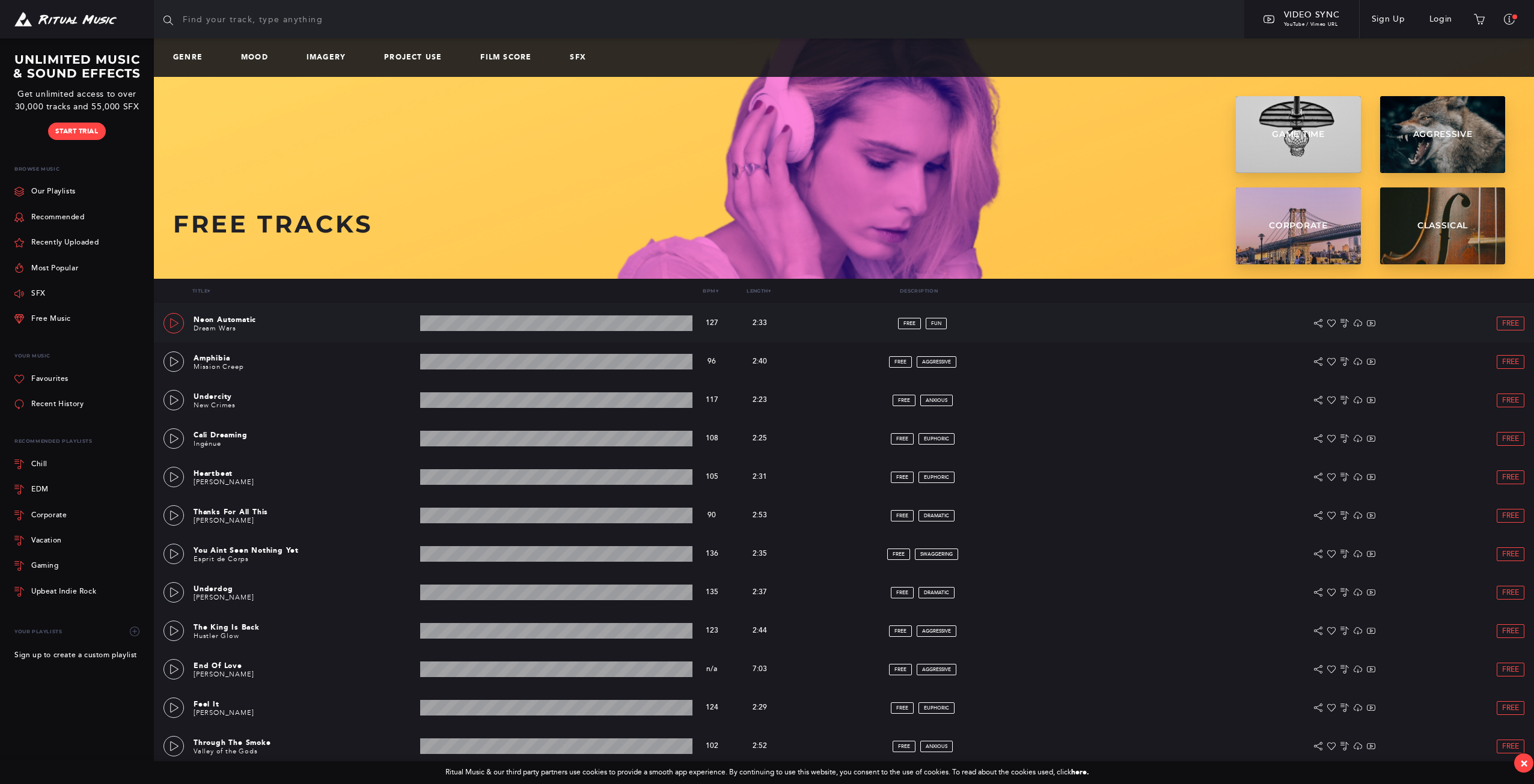
click at [173, 322] on icon at bounding box center [174, 322] width 9 height 9
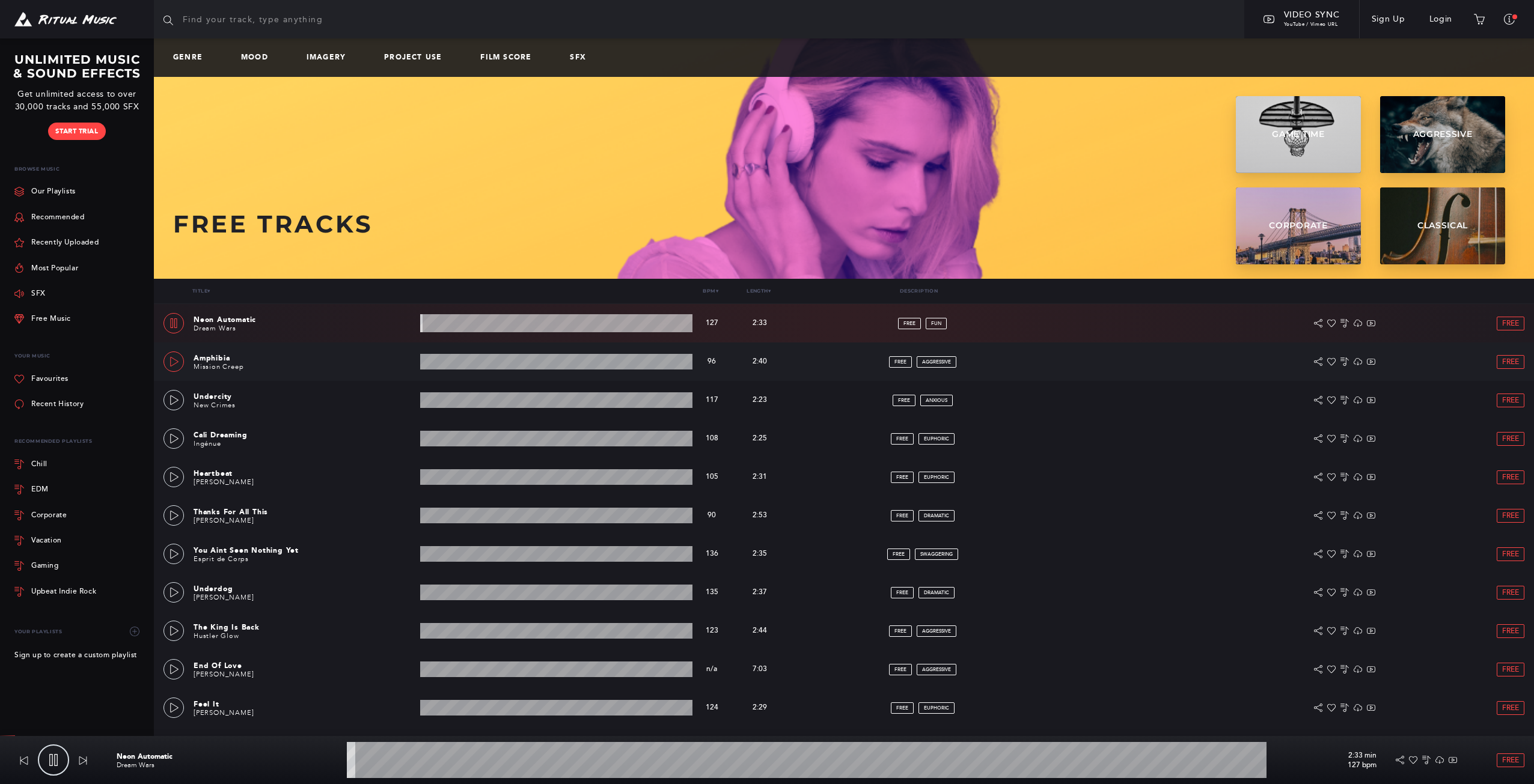
click at [182, 361] on link at bounding box center [173, 362] width 20 height 20
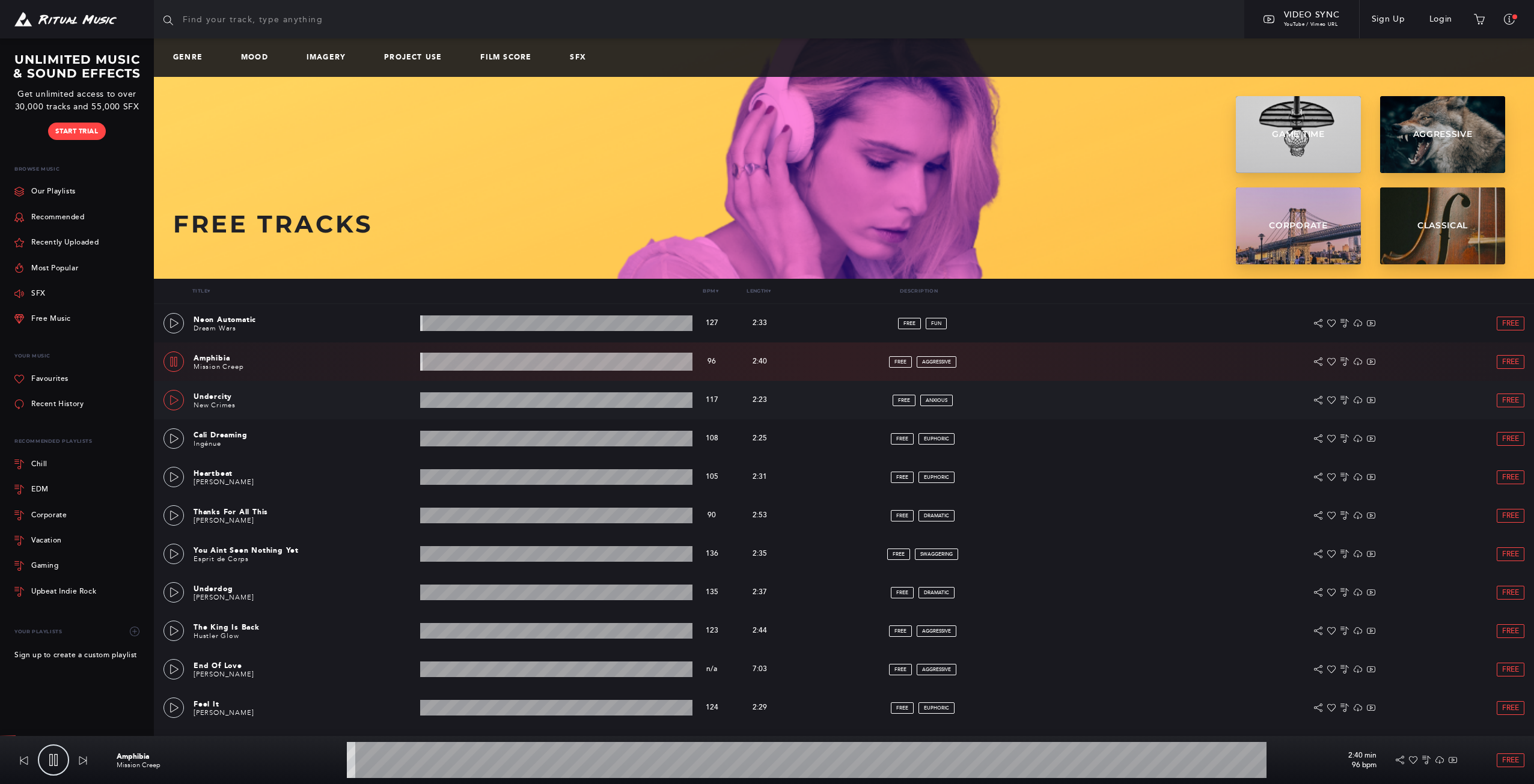
click at [178, 402] on link at bounding box center [173, 400] width 20 height 20
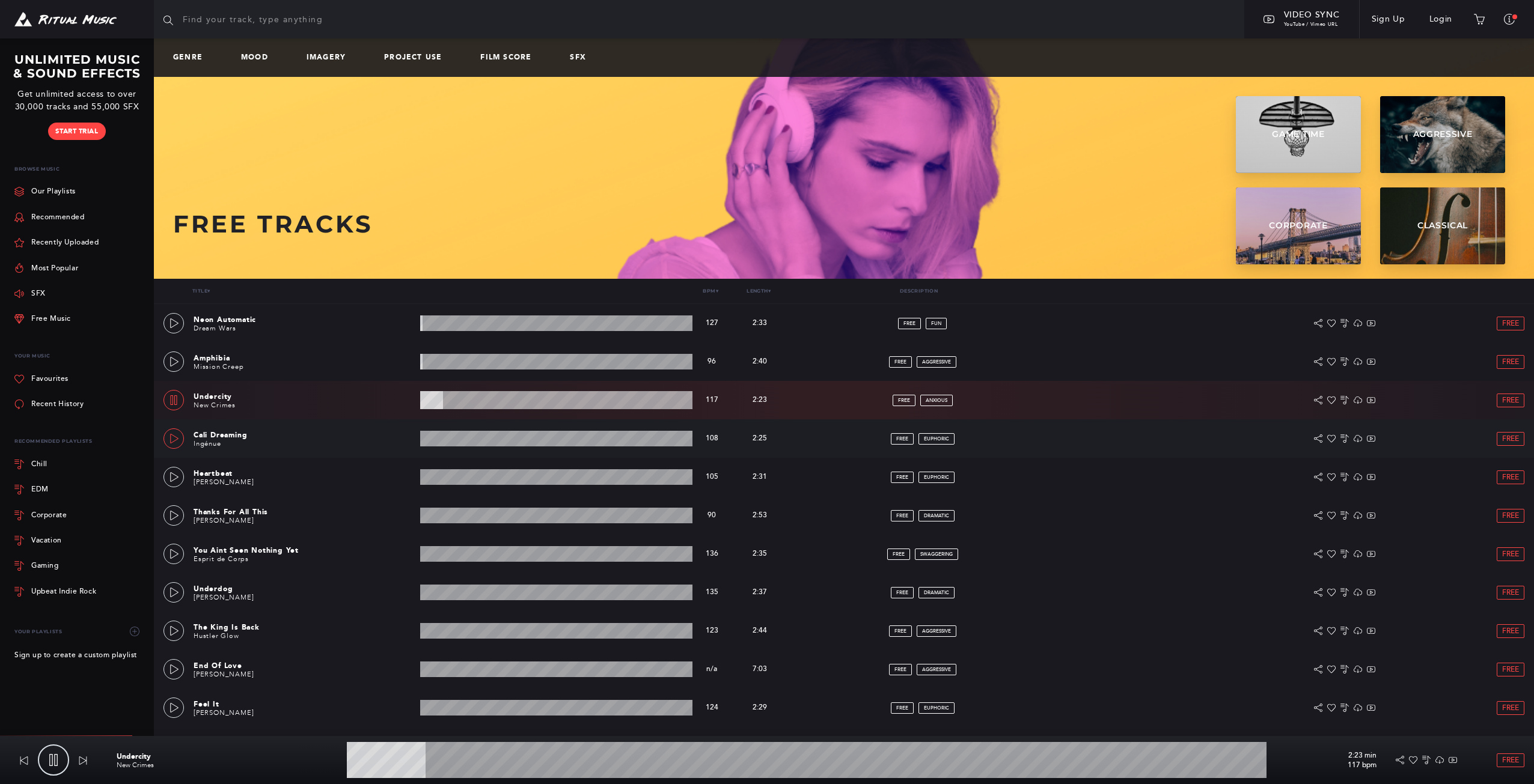
click at [175, 441] on icon at bounding box center [174, 438] width 9 height 9
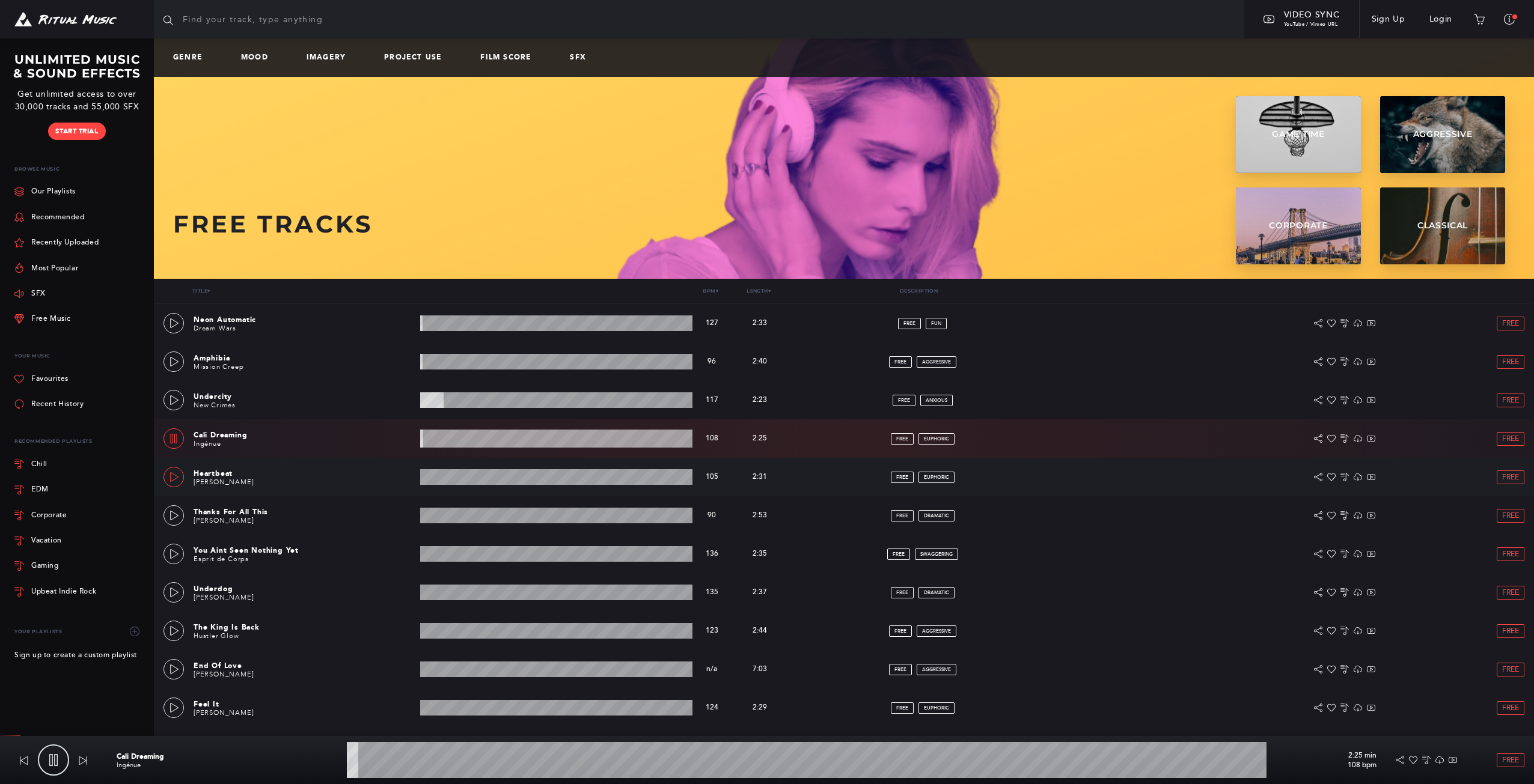
click at [179, 483] on link at bounding box center [173, 477] width 20 height 20
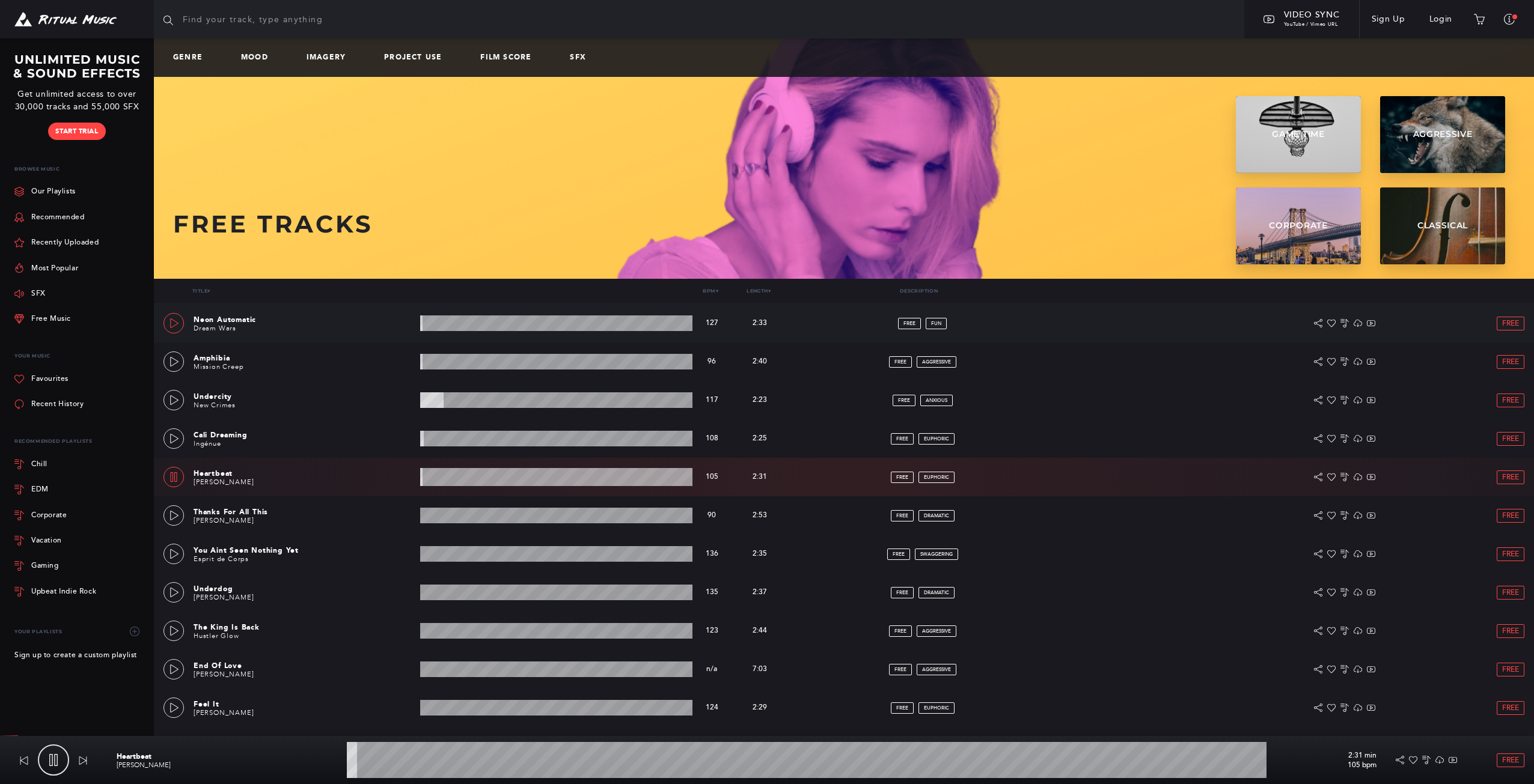
click at [170, 321] on icon at bounding box center [174, 322] width 9 height 9
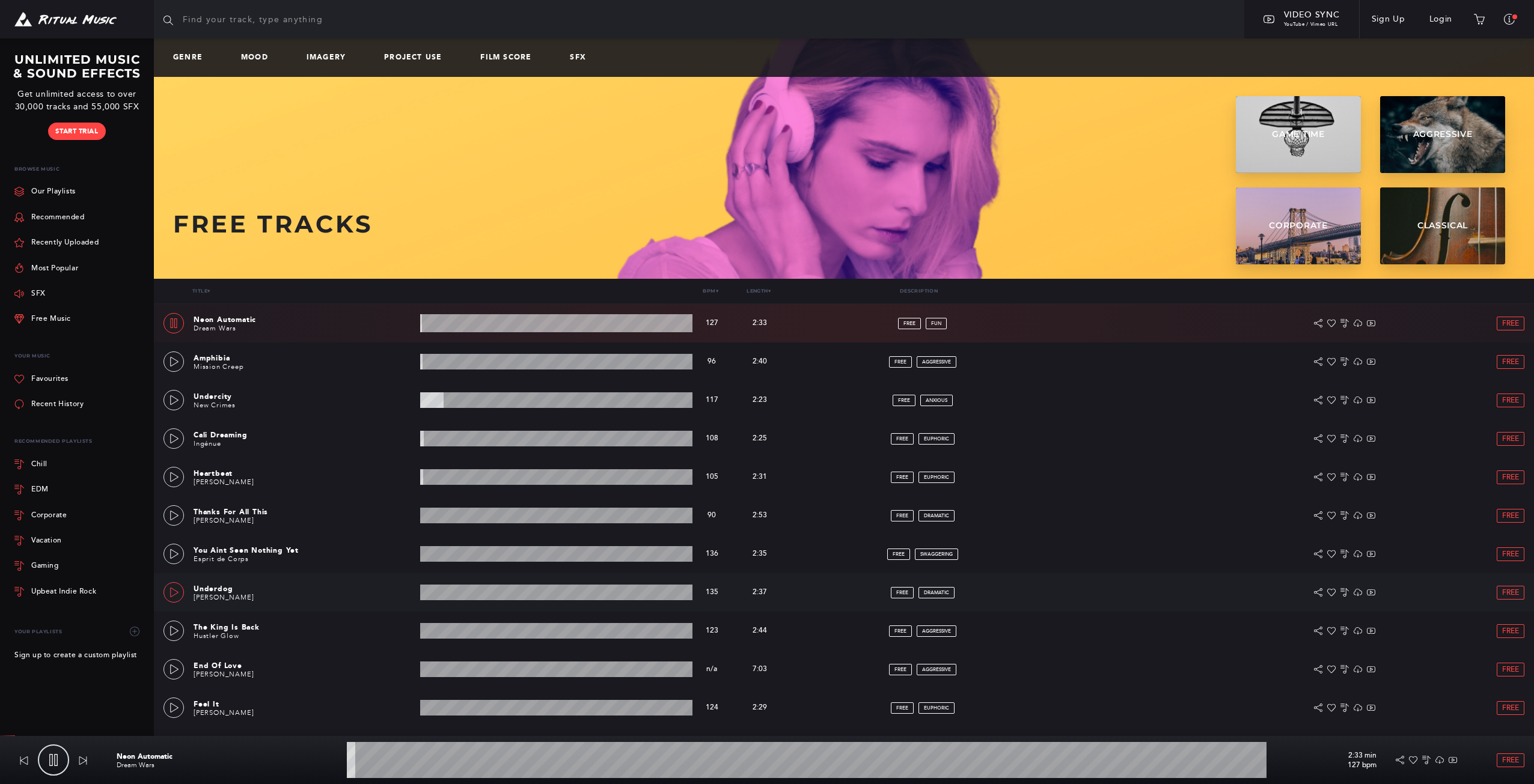
click at [171, 593] on icon at bounding box center [174, 592] width 9 height 9
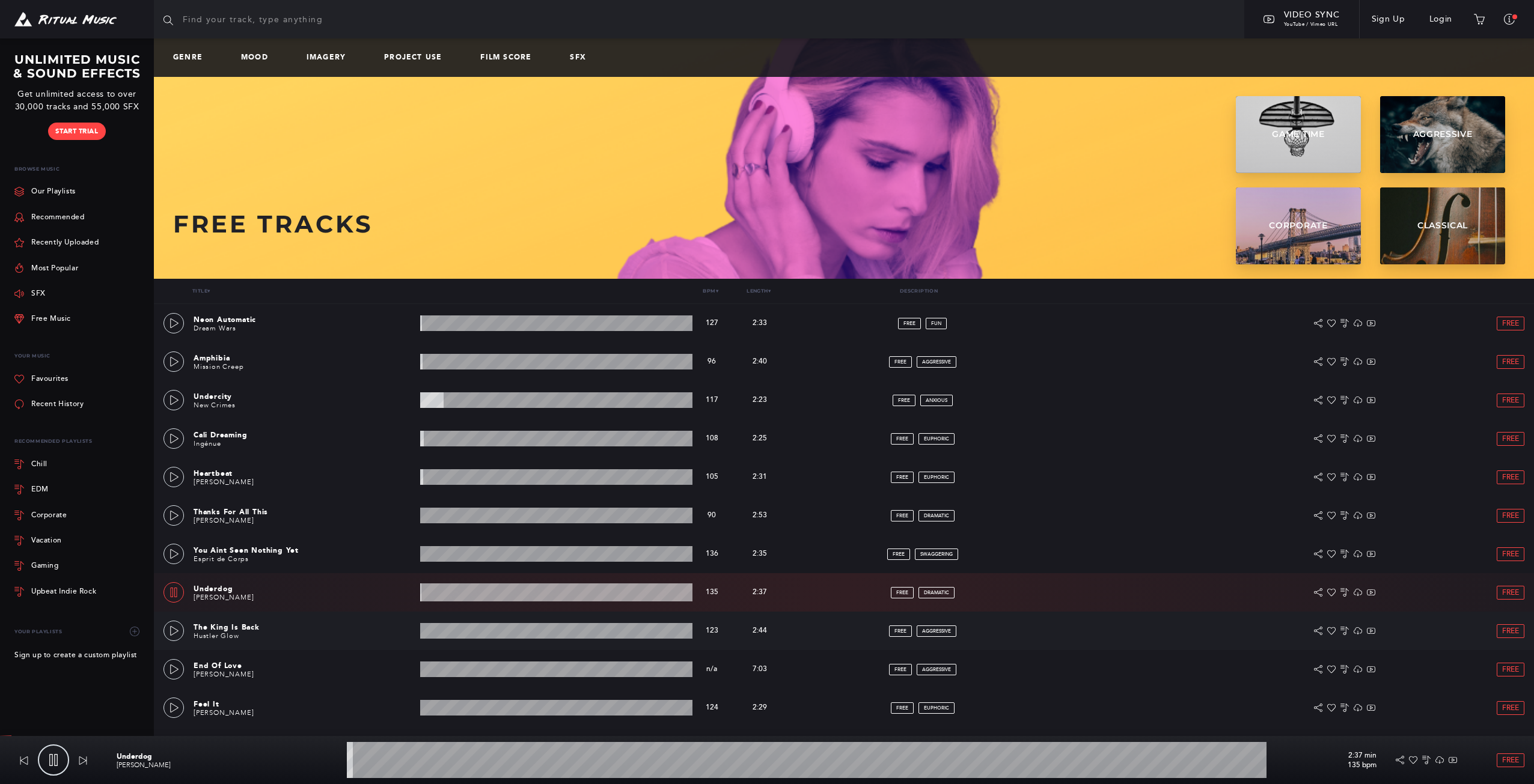
click at [179, 641] on div "The King Is Back Hustler Glow 2:44 min 123 bpm 123 bpm 2:44 min FREE aggressive…" at bounding box center [843, 630] width 1361 height 38
click at [173, 626] on icon at bounding box center [174, 630] width 9 height 9
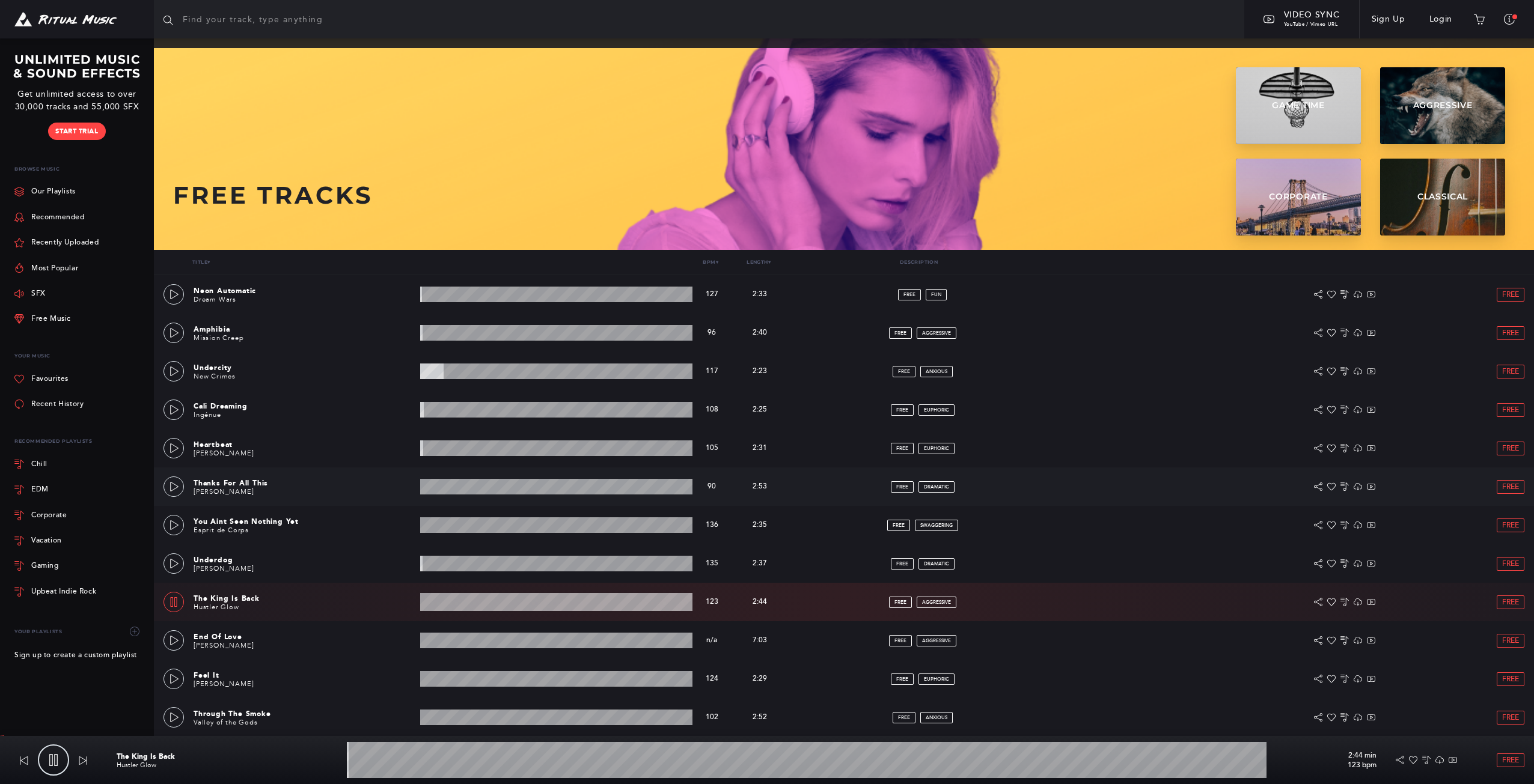
scroll to position [149, 0]
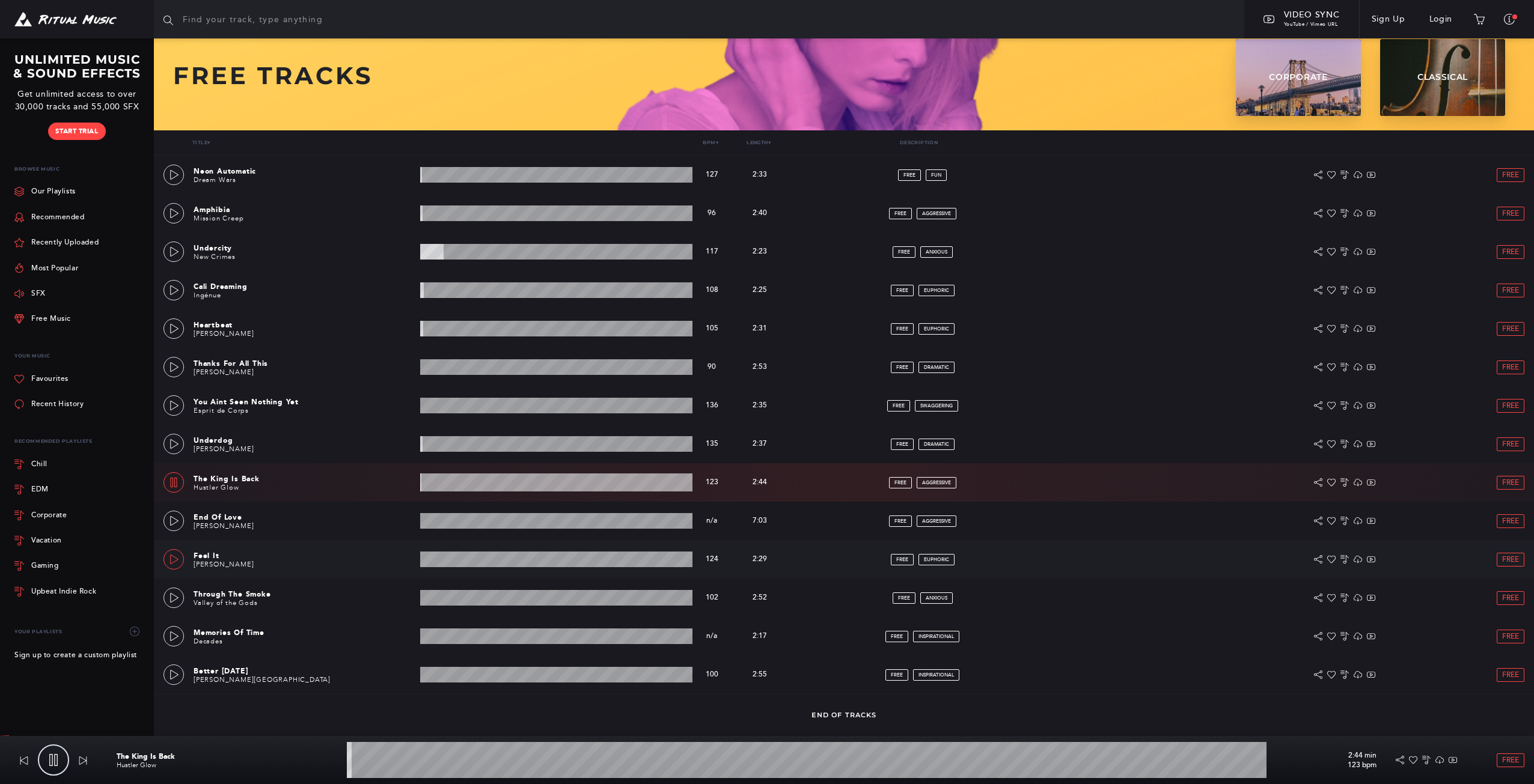
click at [173, 561] on icon at bounding box center [174, 559] width 9 height 9
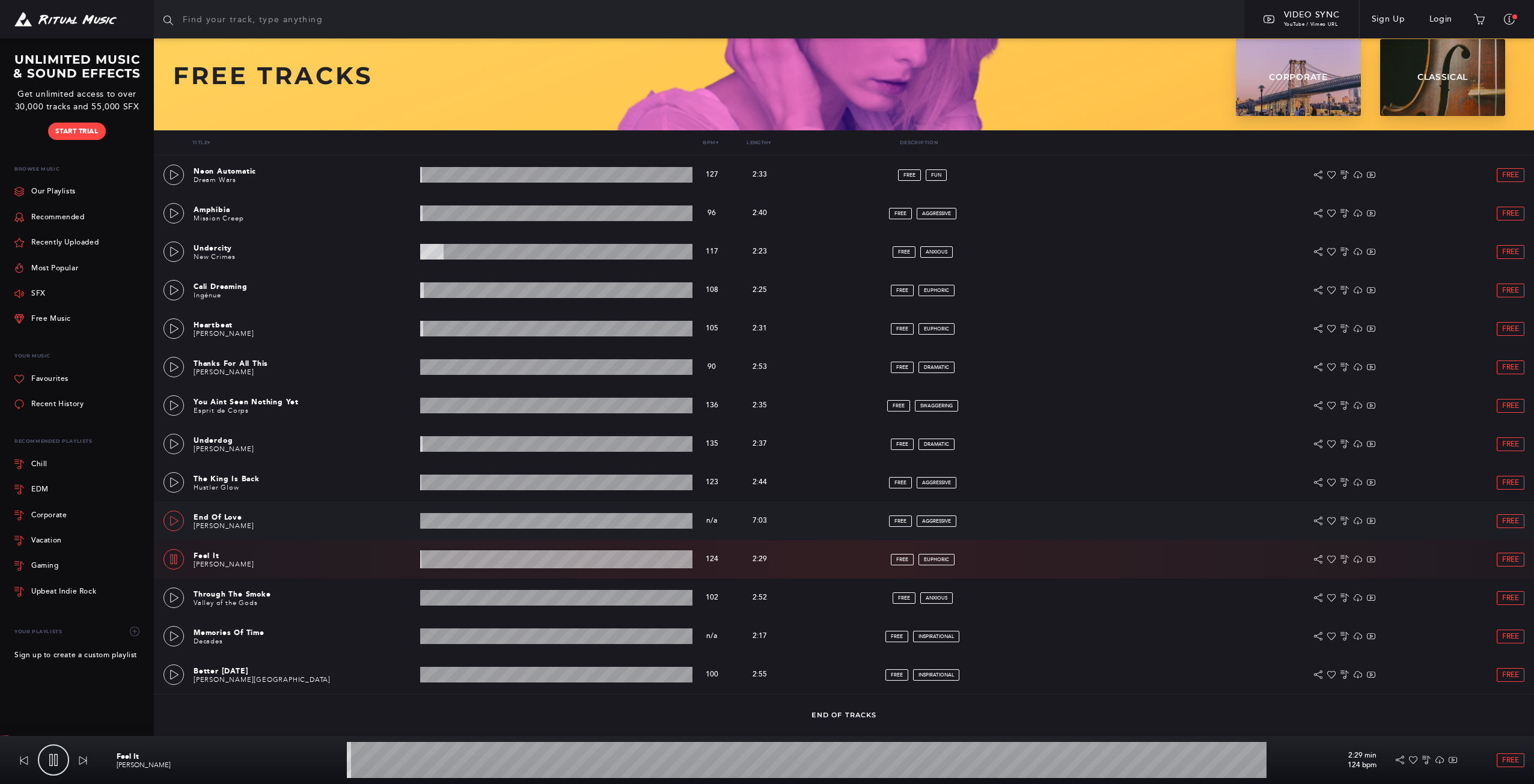
click at [181, 513] on link at bounding box center [173, 521] width 20 height 20
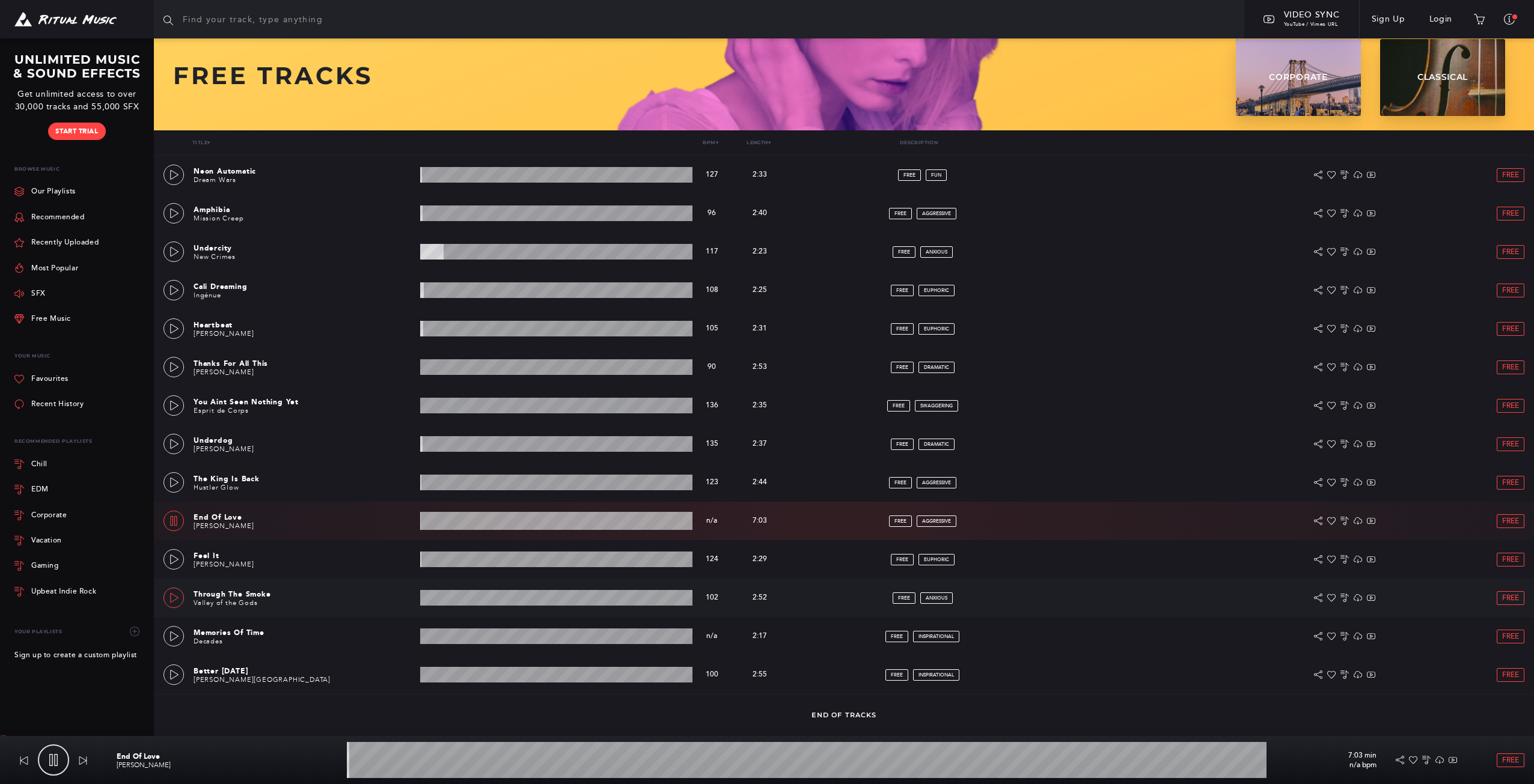
click at [172, 601] on icon at bounding box center [175, 597] width 9 height 9
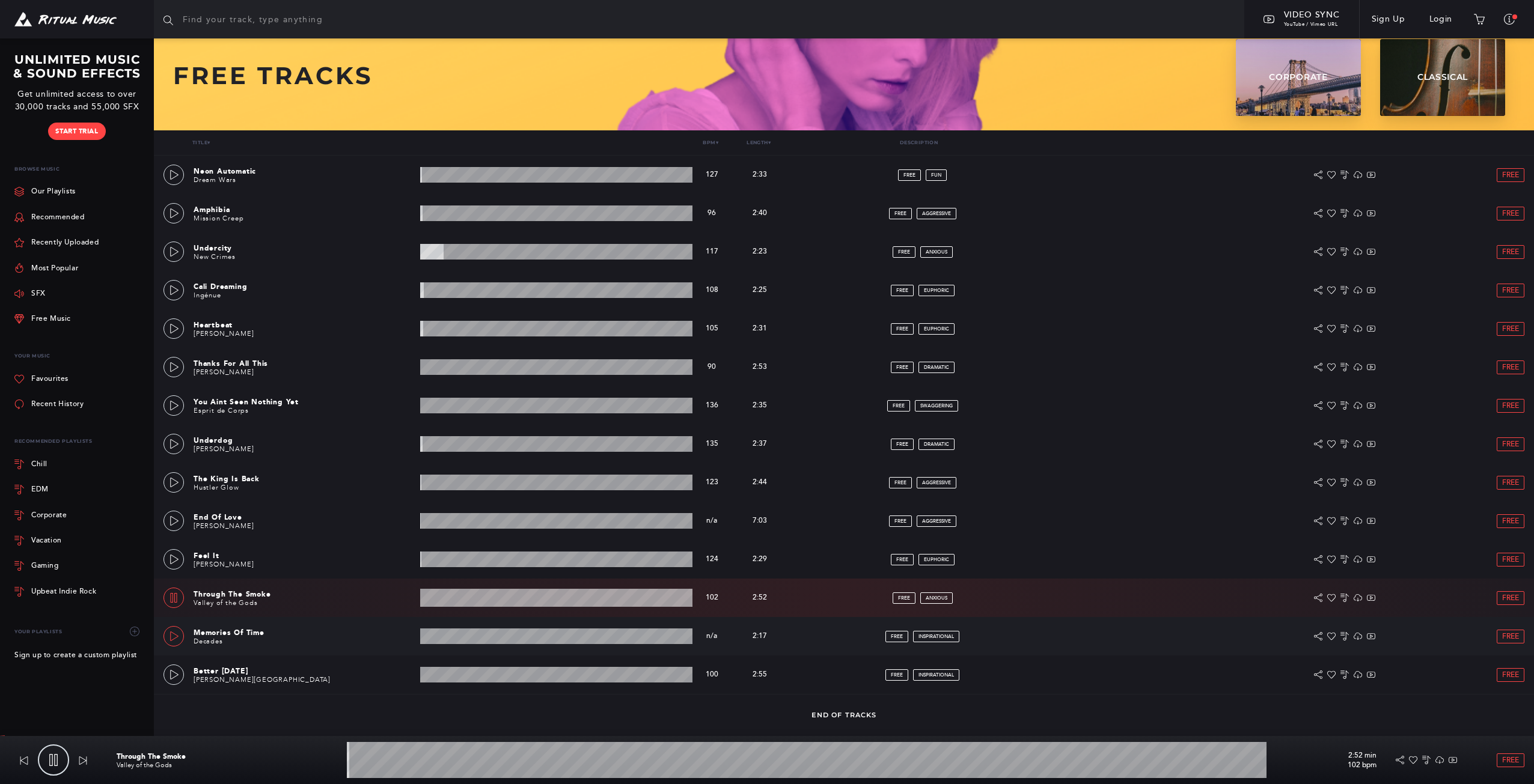
click at [174, 638] on icon at bounding box center [174, 635] width 9 height 9
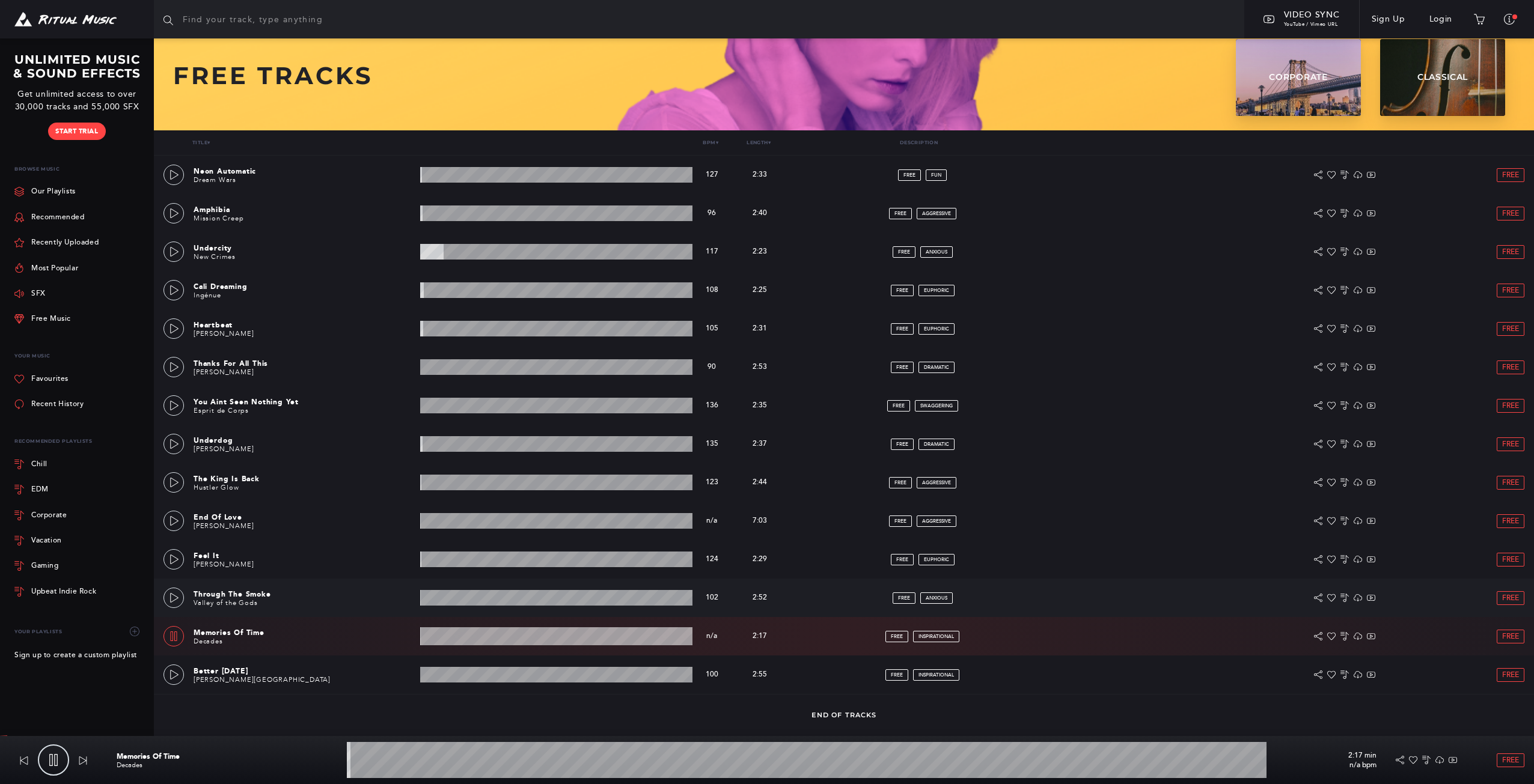
click at [170, 612] on div "Through The Smoke Valley of the Gods 2:52 min 102 bpm 102 bpm 2:52 min FREE anx…" at bounding box center [843, 597] width 1361 height 38
click at [170, 609] on div "Through The Smoke Valley of the Gods 2:52 min 102 bpm 102 bpm 2:52 min FREE anx…" at bounding box center [843, 597] width 1361 height 38
click at [174, 667] on link at bounding box center [173, 675] width 20 height 20
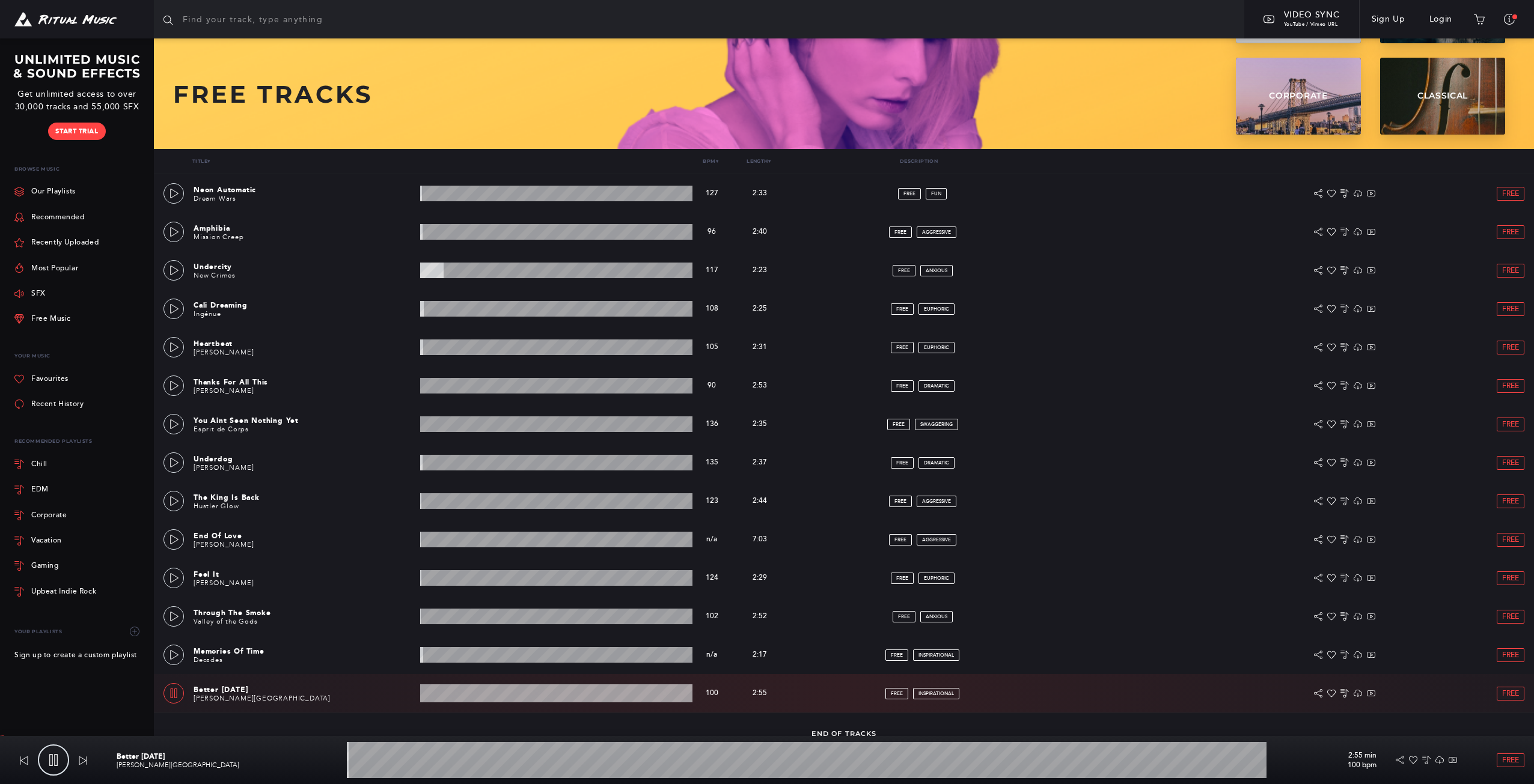
scroll to position [28, 0]
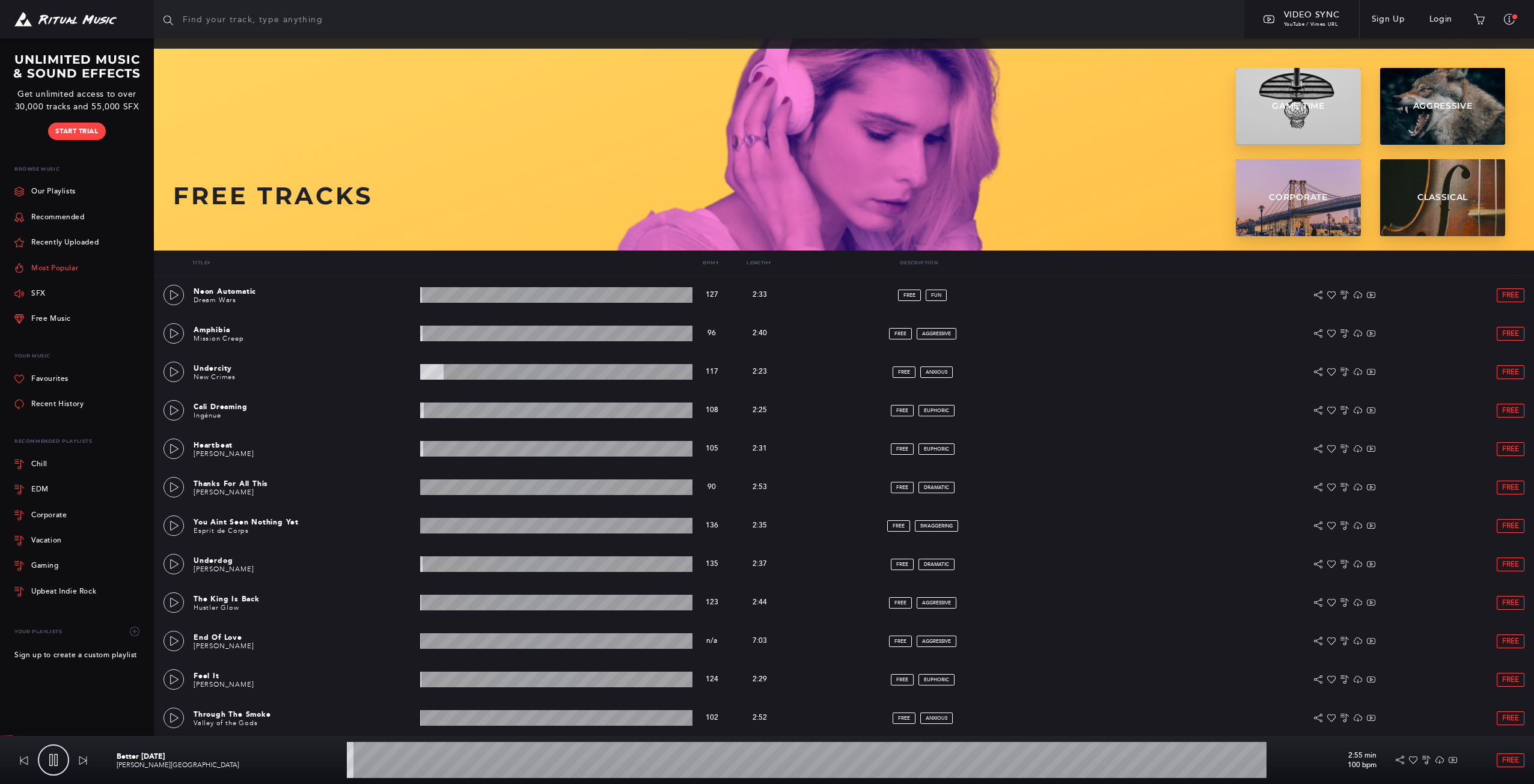
click at [51, 263] on link "Most Popular" at bounding box center [46, 267] width 64 height 25
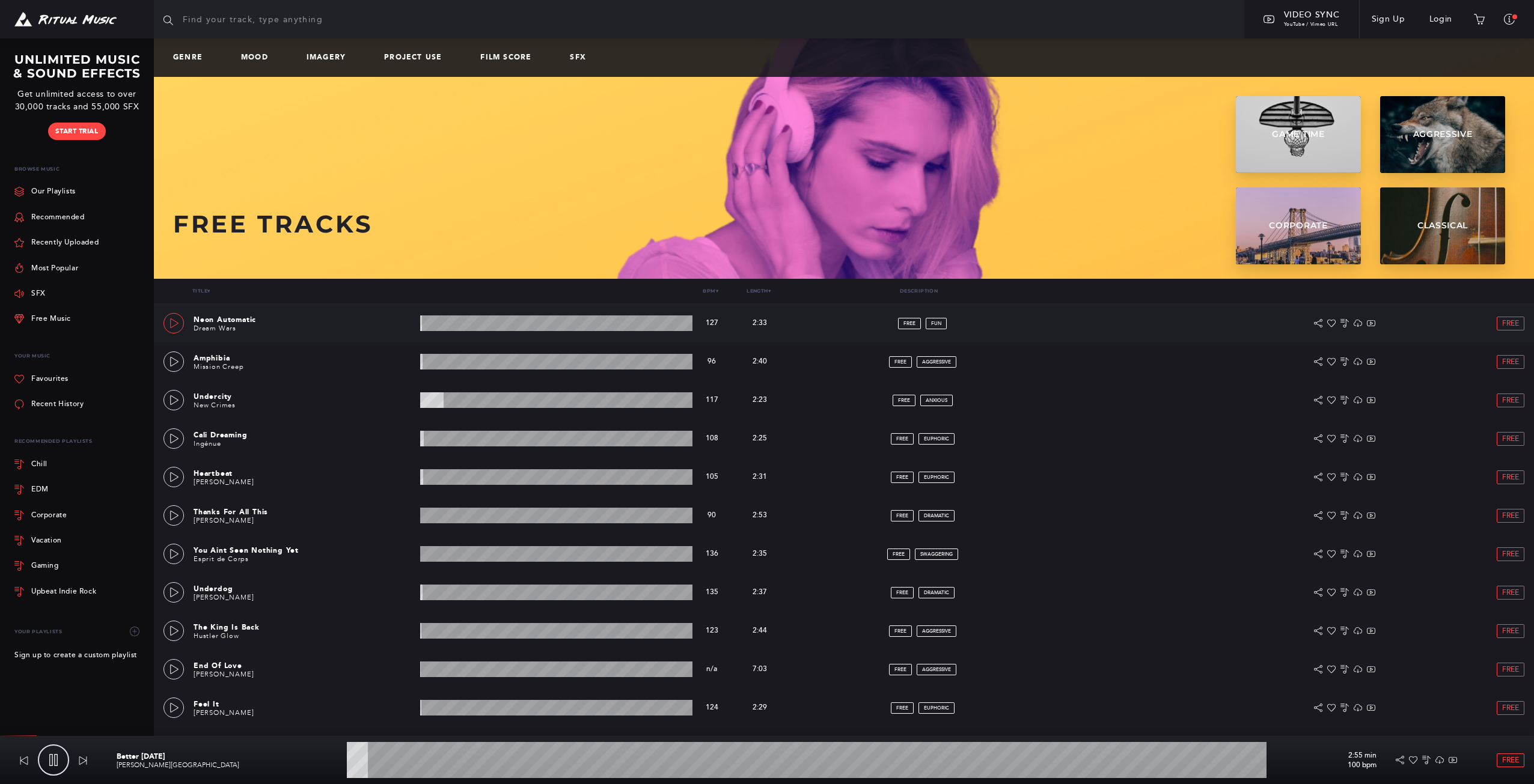
click at [170, 324] on icon at bounding box center [175, 322] width 9 height 9
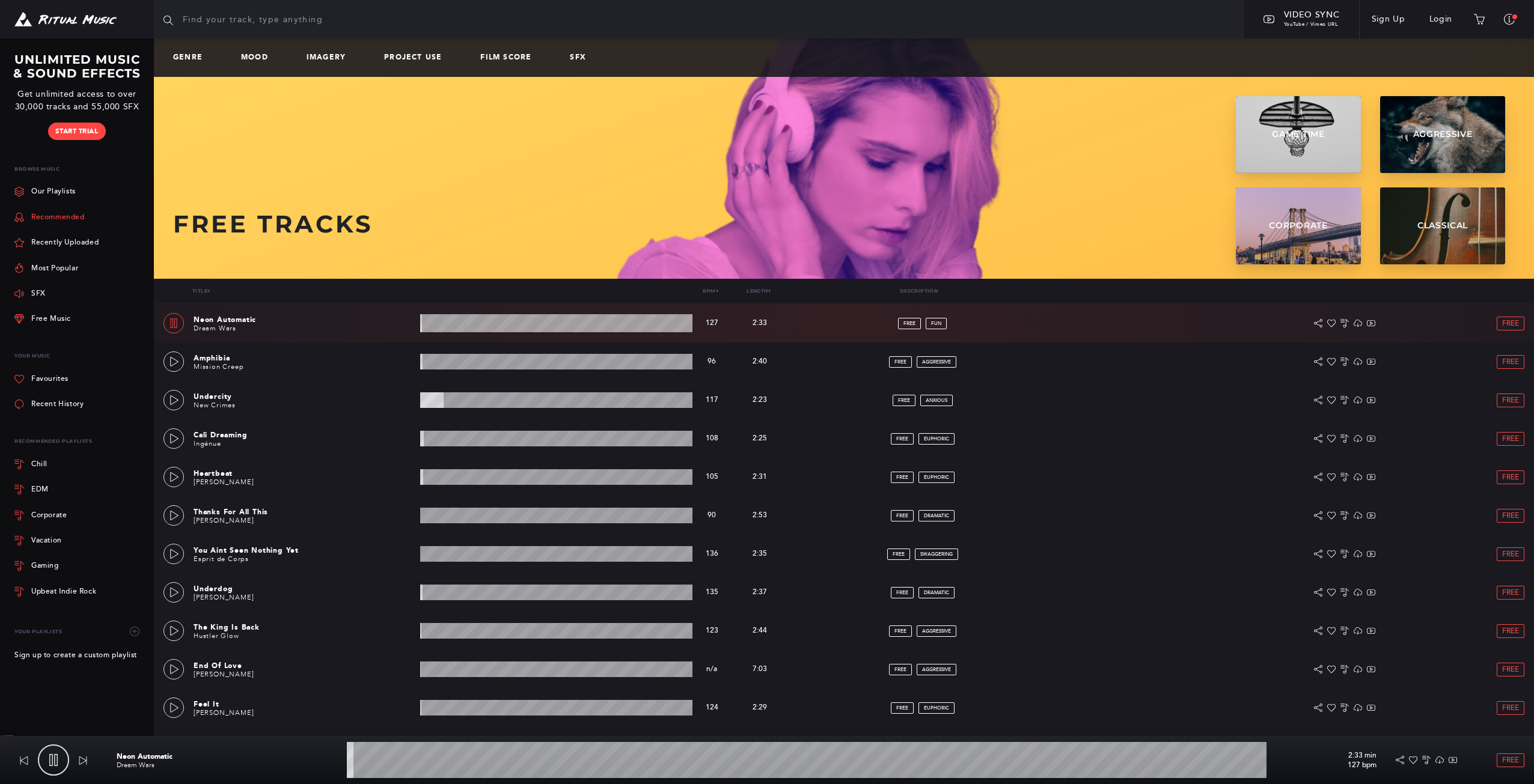
click at [70, 220] on link "Recommended" at bounding box center [49, 217] width 70 height 25
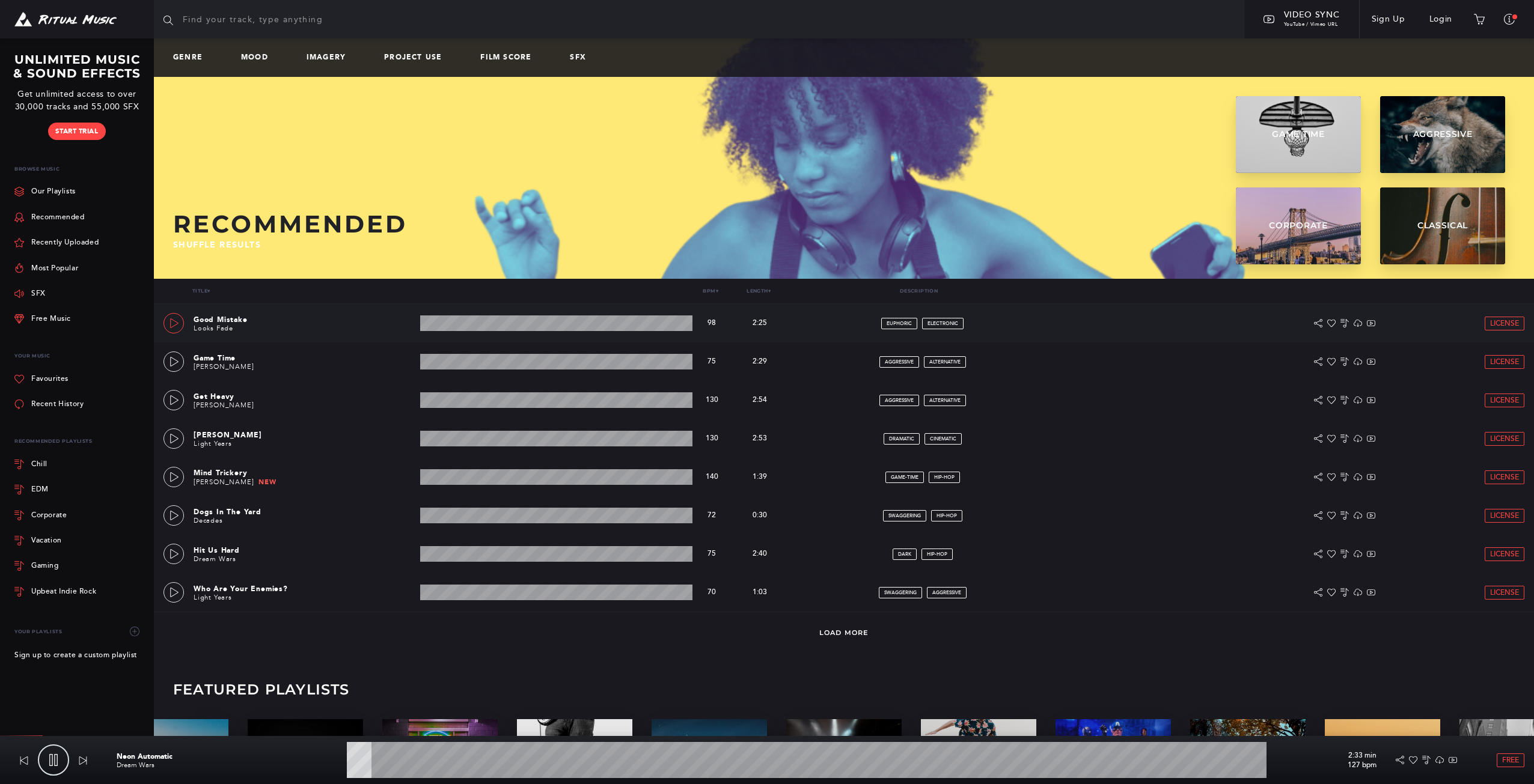
click at [179, 330] on link at bounding box center [173, 323] width 20 height 20
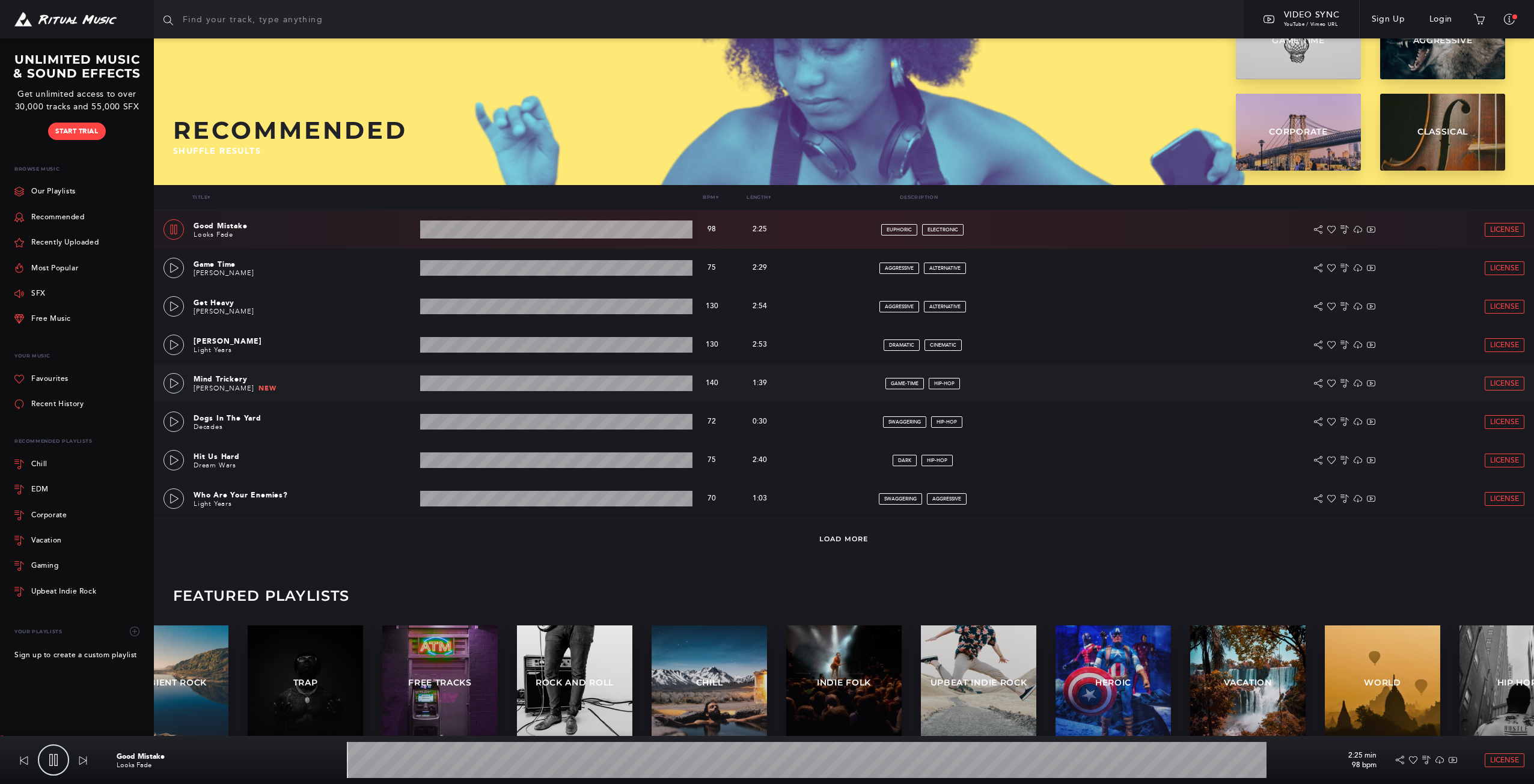
scroll to position [117, 0]
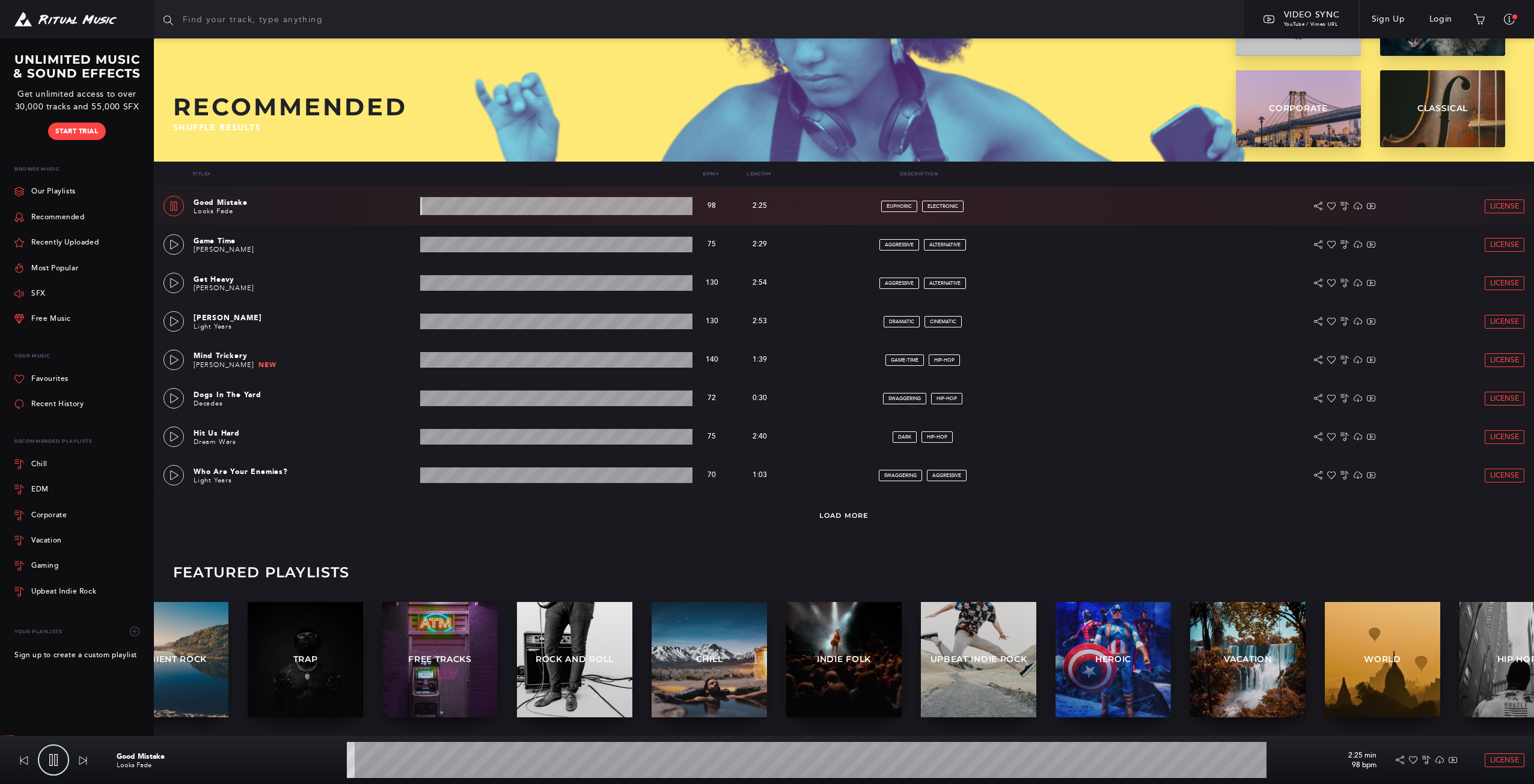
click at [852, 510] on div "Load More" at bounding box center [843, 514] width 1380 height 41
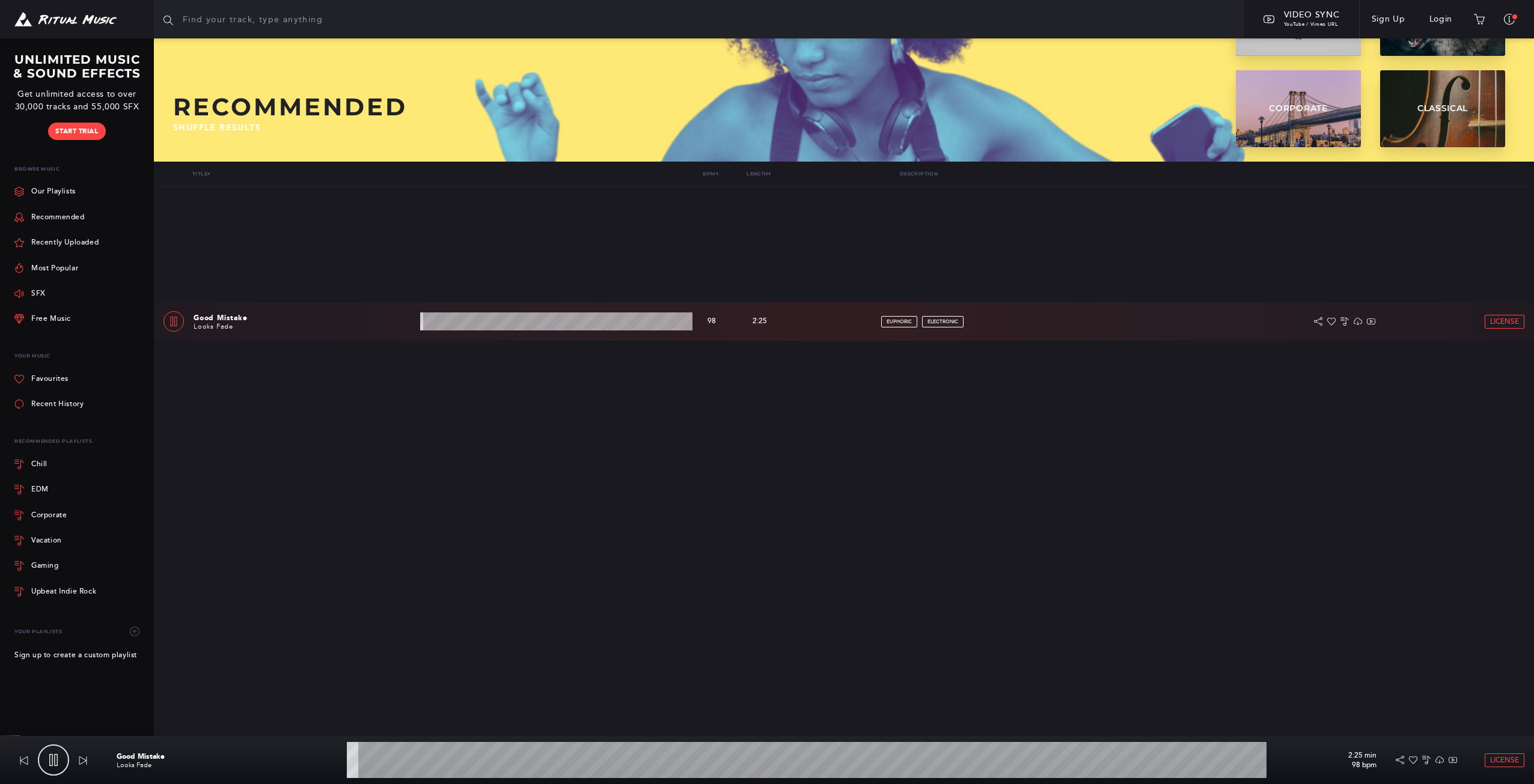
click at [850, 517] on div "FREE aggressive" at bounding box center [937, 514] width 262 height 12
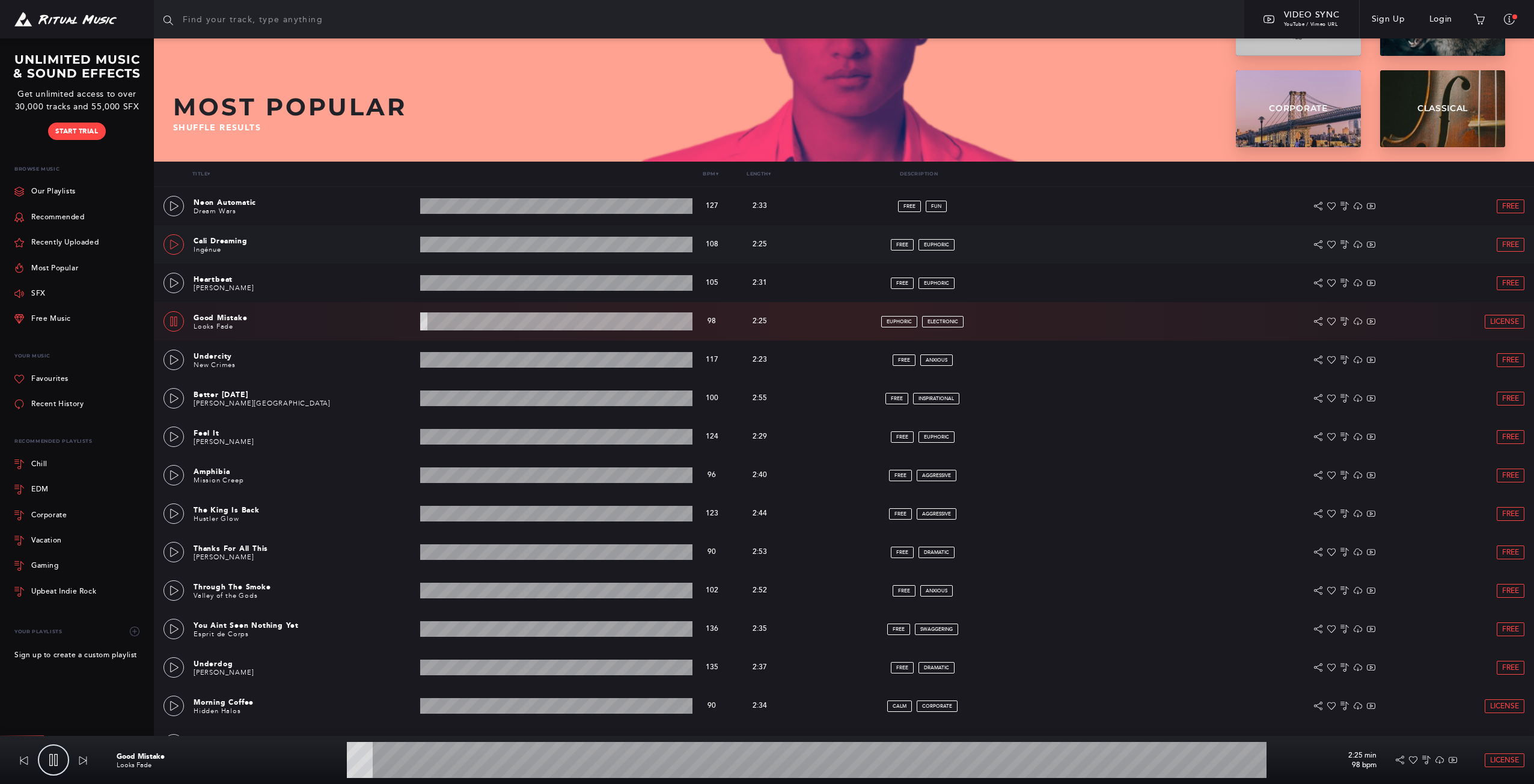
click at [177, 245] on icon at bounding box center [175, 244] width 9 height 9
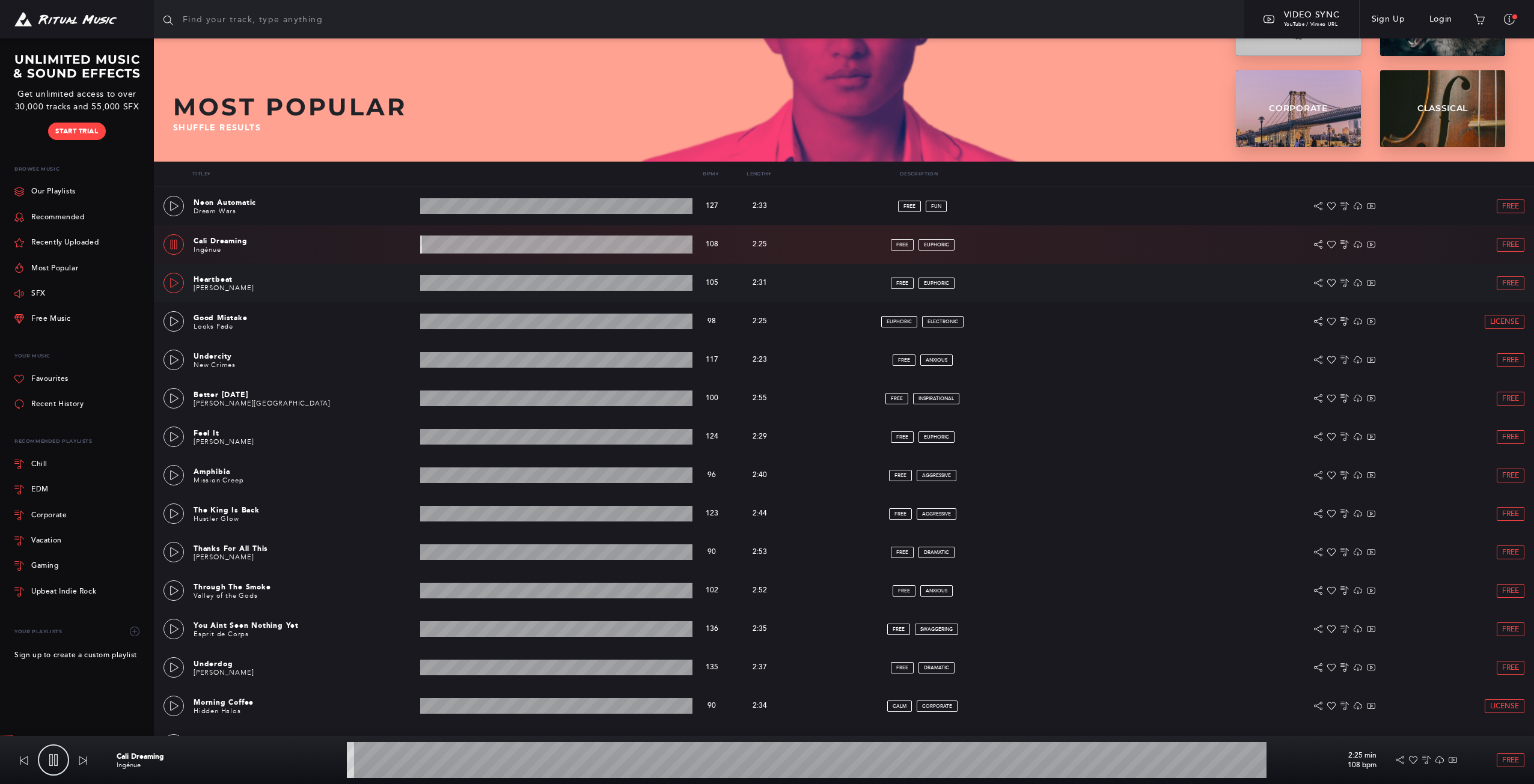
click at [174, 283] on icon at bounding box center [174, 283] width 9 height 9
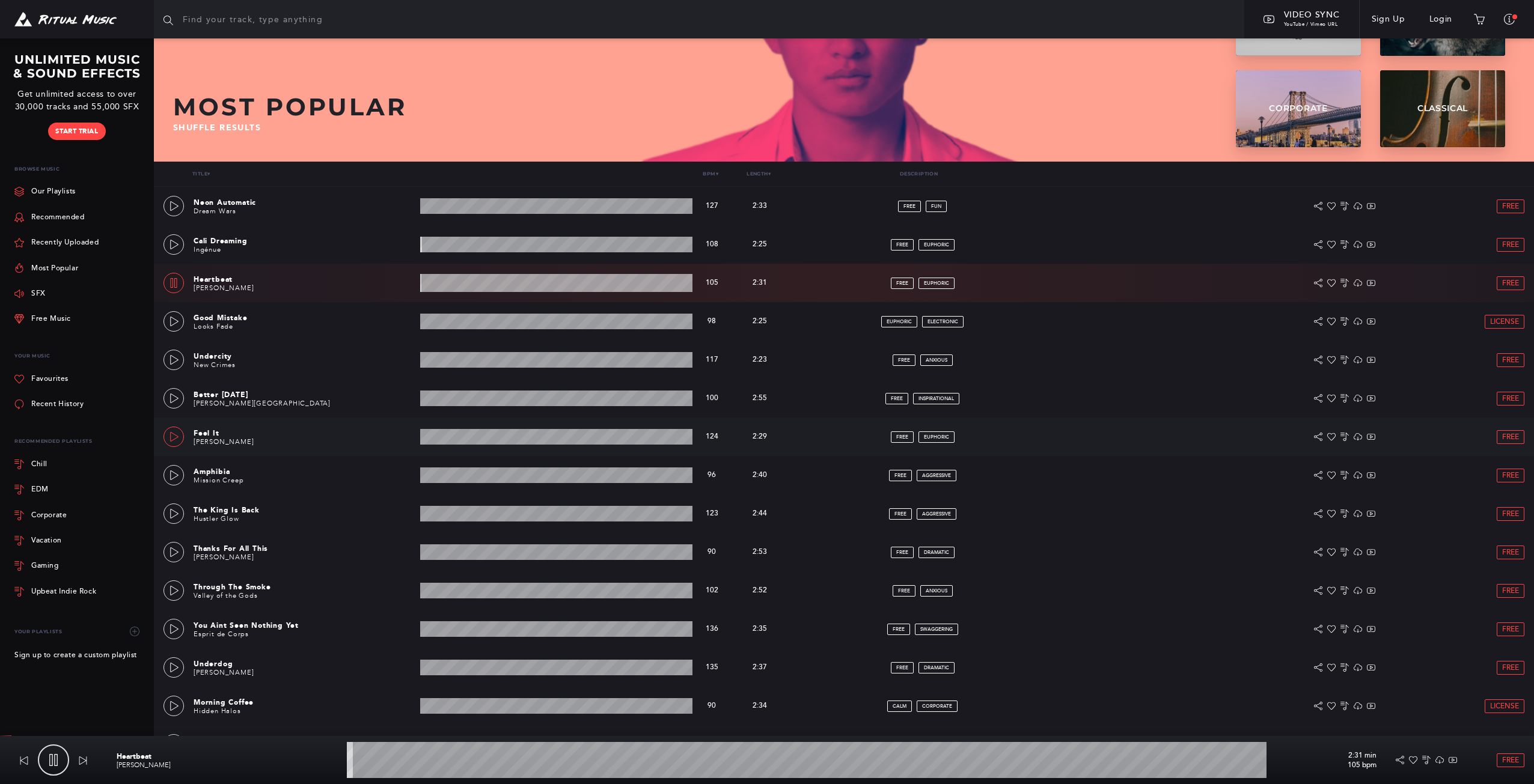
click at [183, 435] on link at bounding box center [173, 437] width 20 height 20
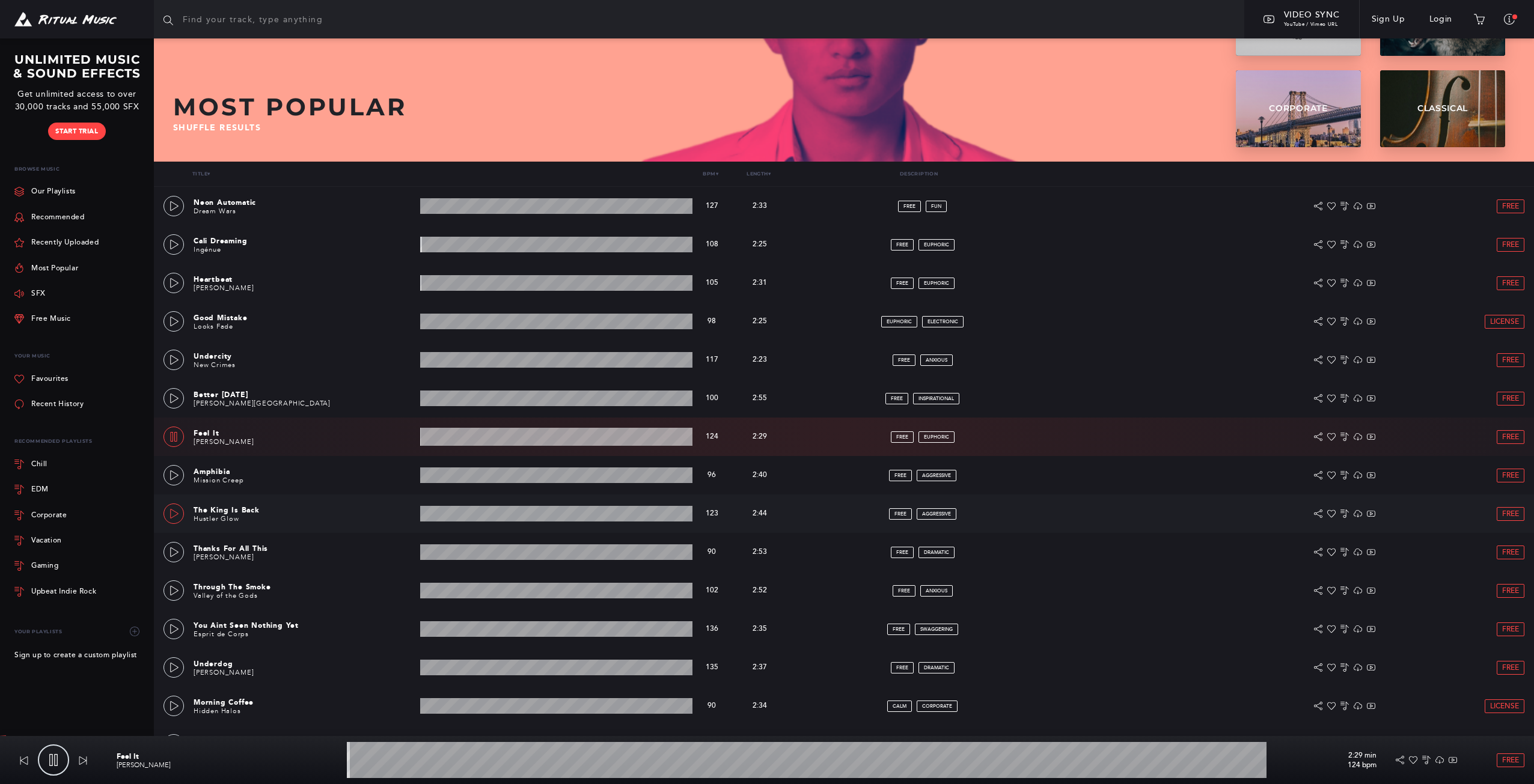
click at [183, 517] on link at bounding box center [173, 514] width 20 height 20
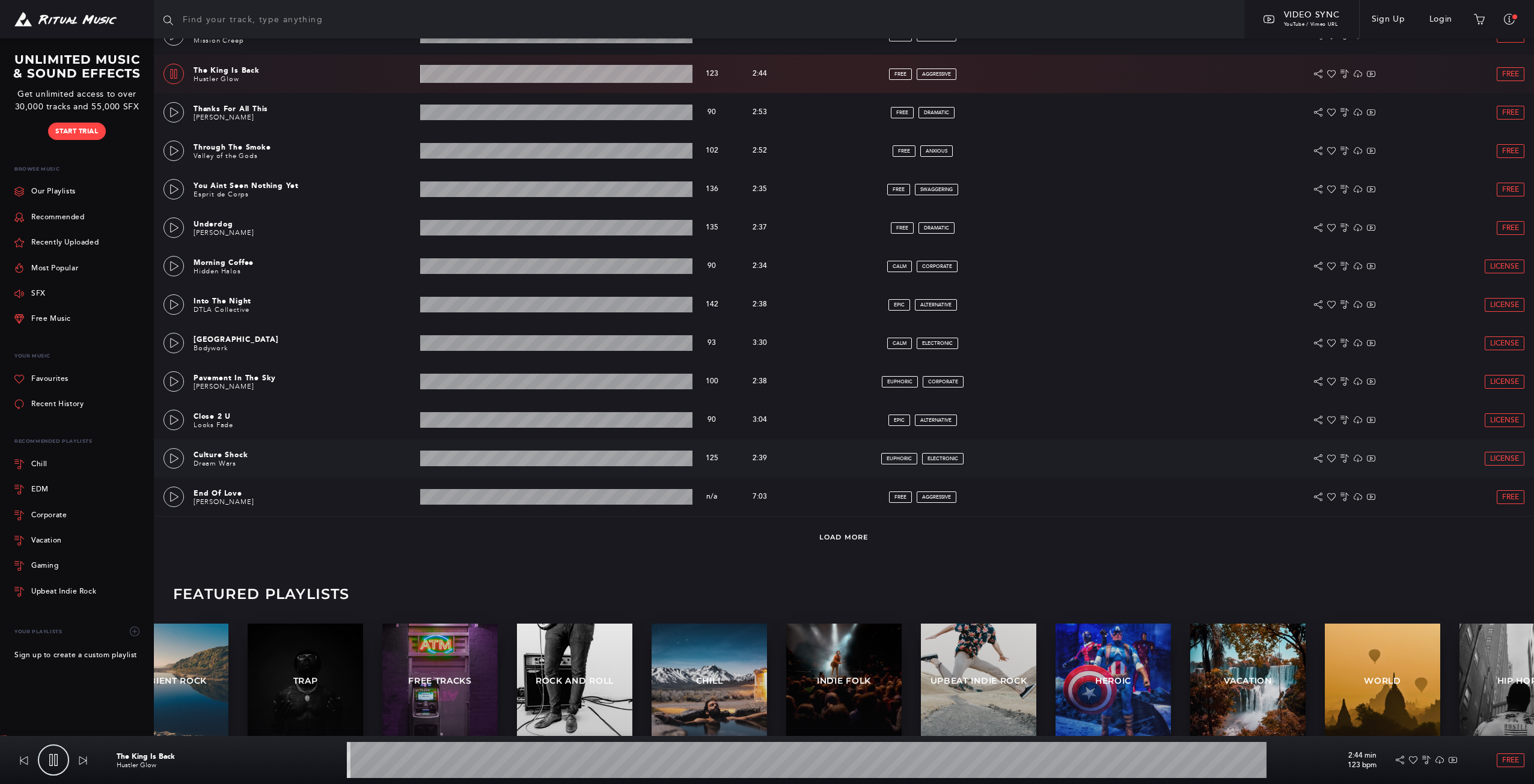
scroll to position [578, 0]
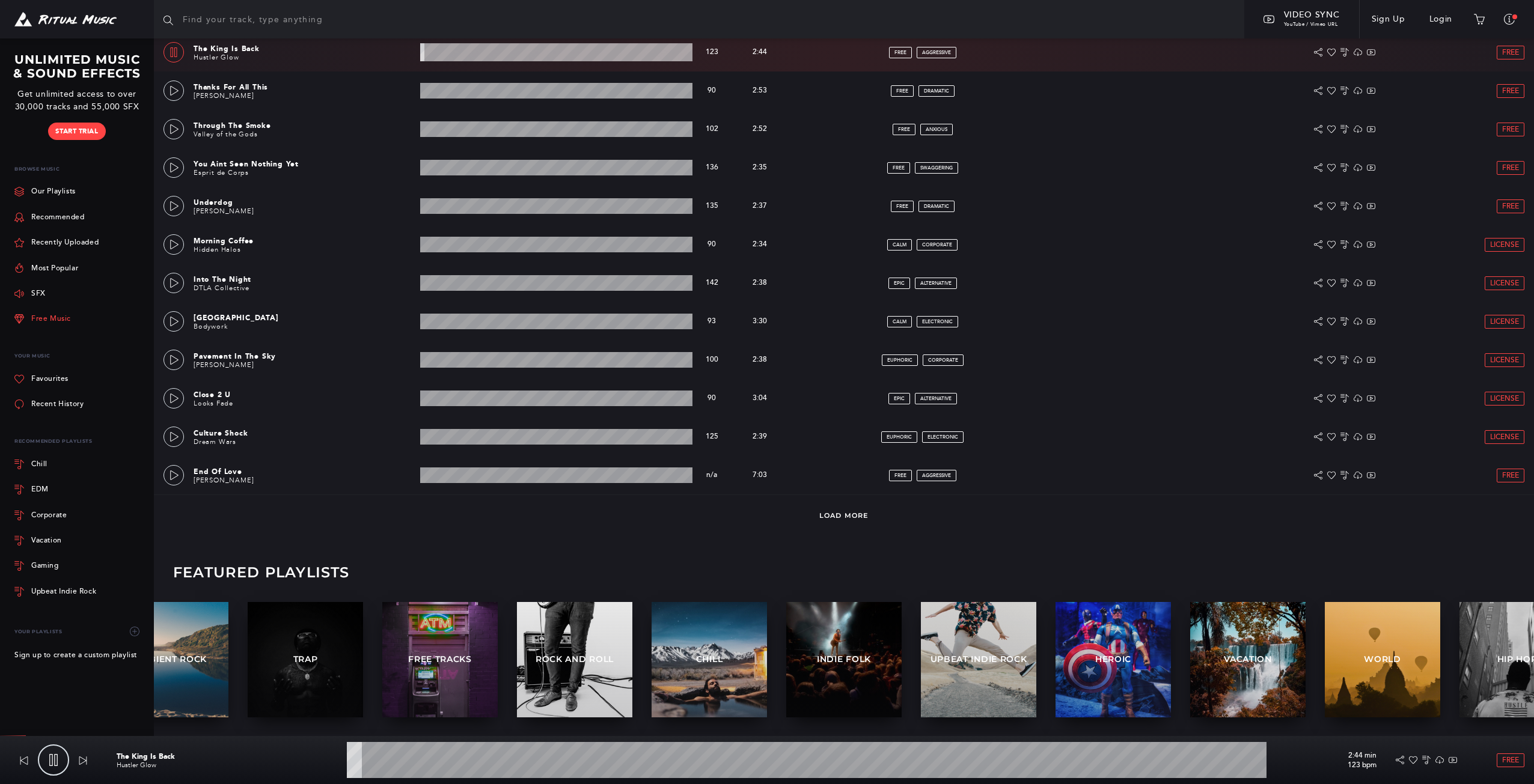
click at [60, 316] on link "Free Music" at bounding box center [43, 319] width 57 height 25
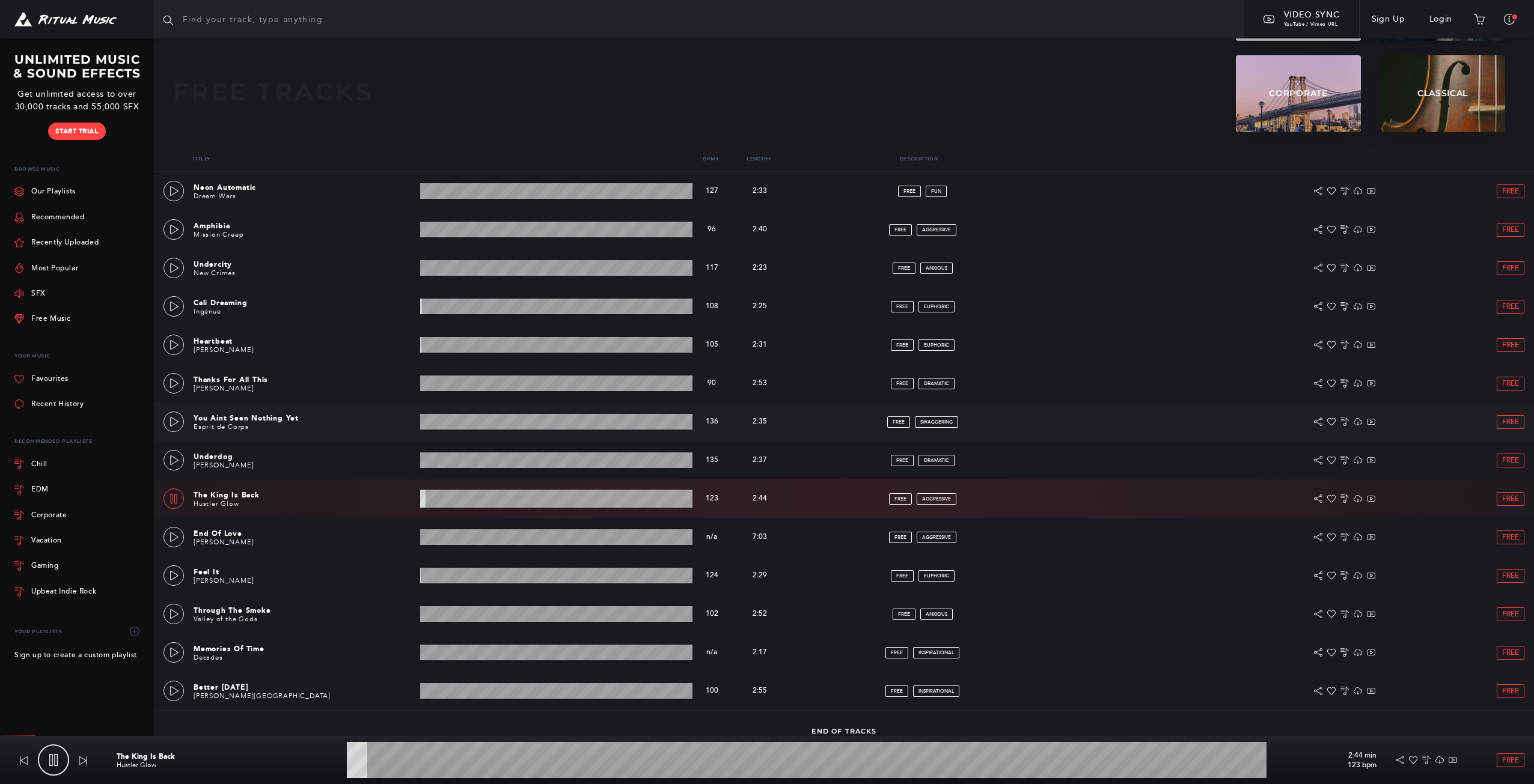
scroll to position [149, 0]
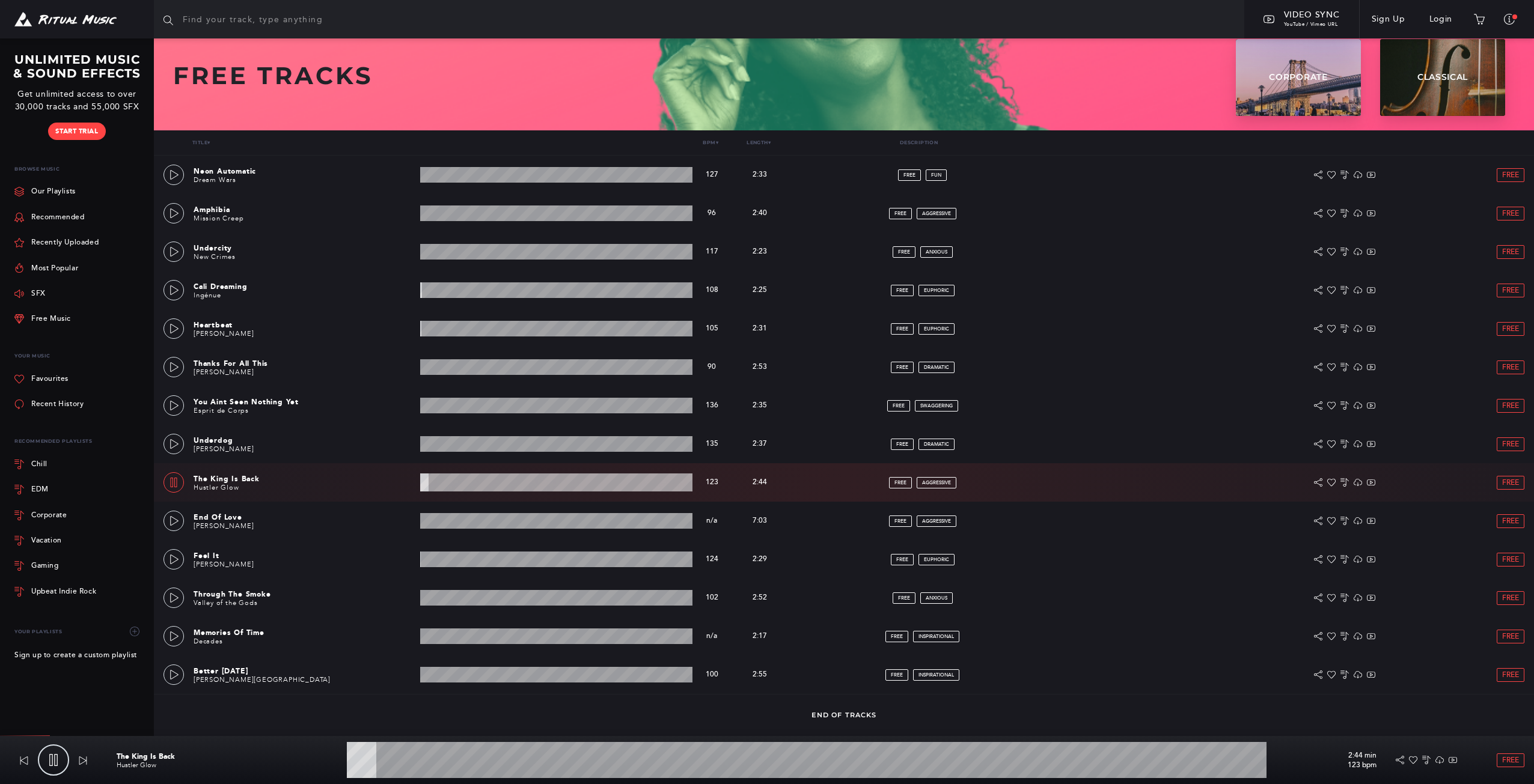
click at [829, 715] on span "End of Tracks" at bounding box center [844, 715] width 65 height 9
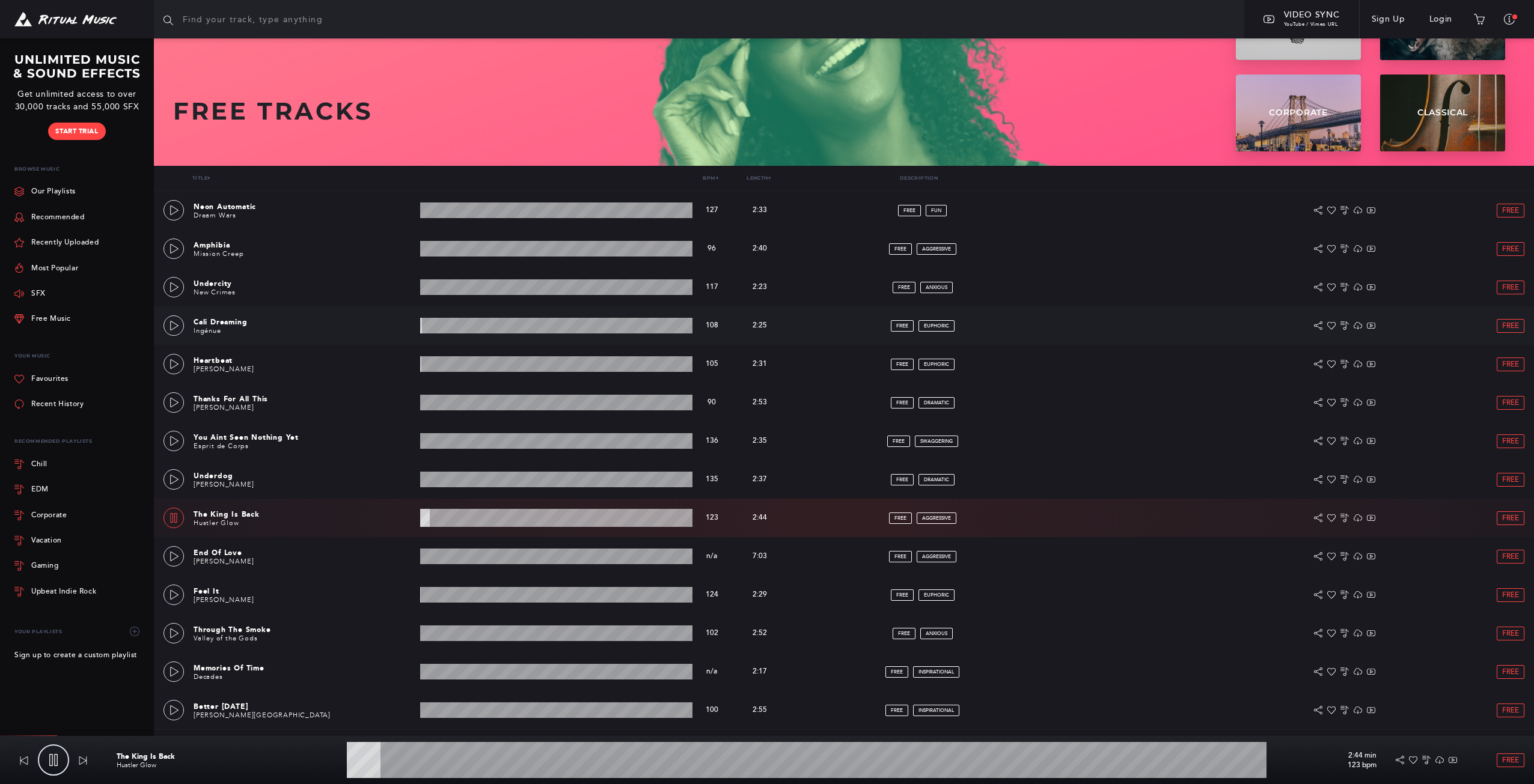
scroll to position [0, 0]
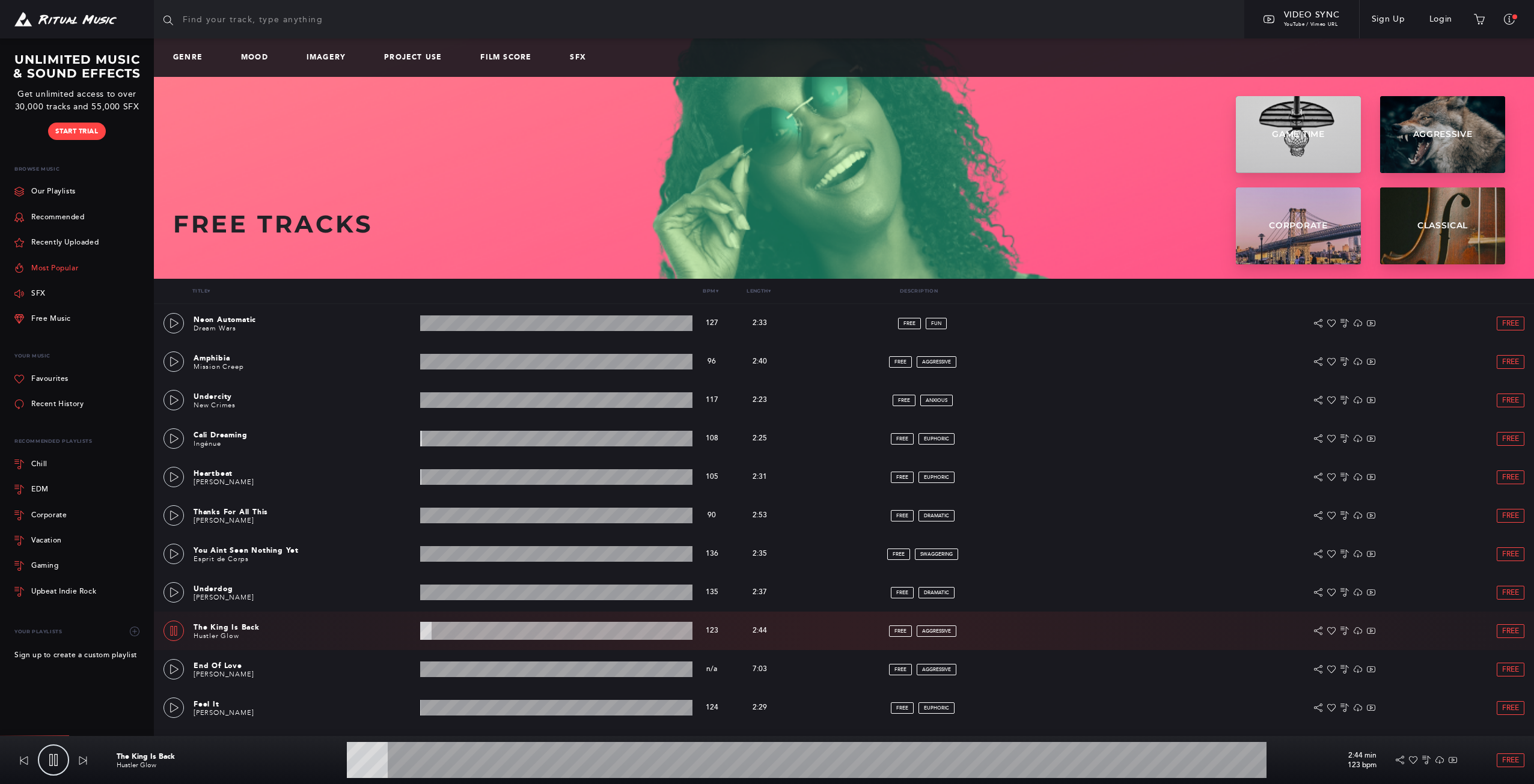
click at [50, 266] on link "Most Popular" at bounding box center [46, 267] width 64 height 25
click at [43, 288] on link "SFX" at bounding box center [30, 293] width 31 height 25
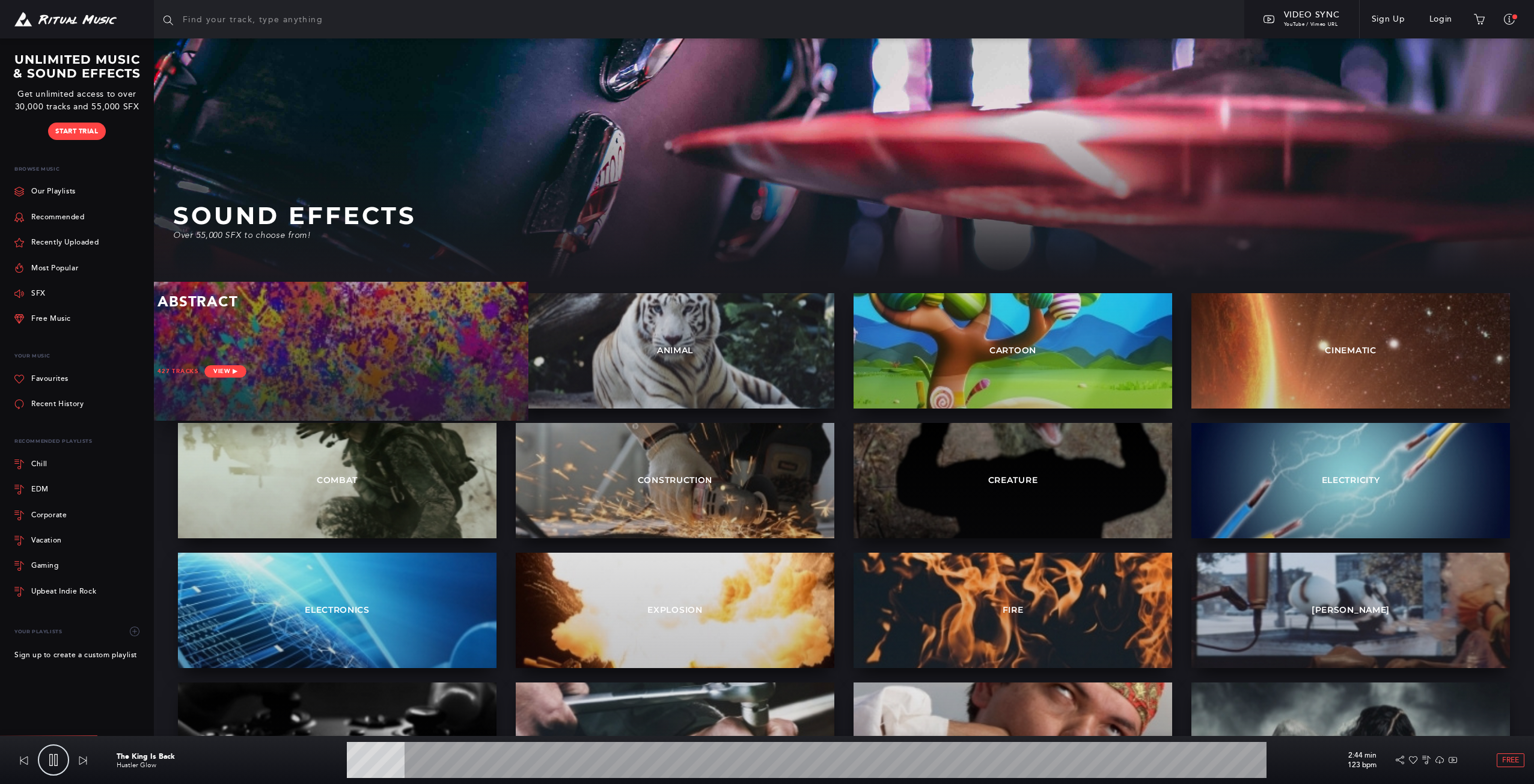
click at [405, 349] on div "Abstract 427 tracks View ▶︎" at bounding box center [336, 351] width 382 height 138
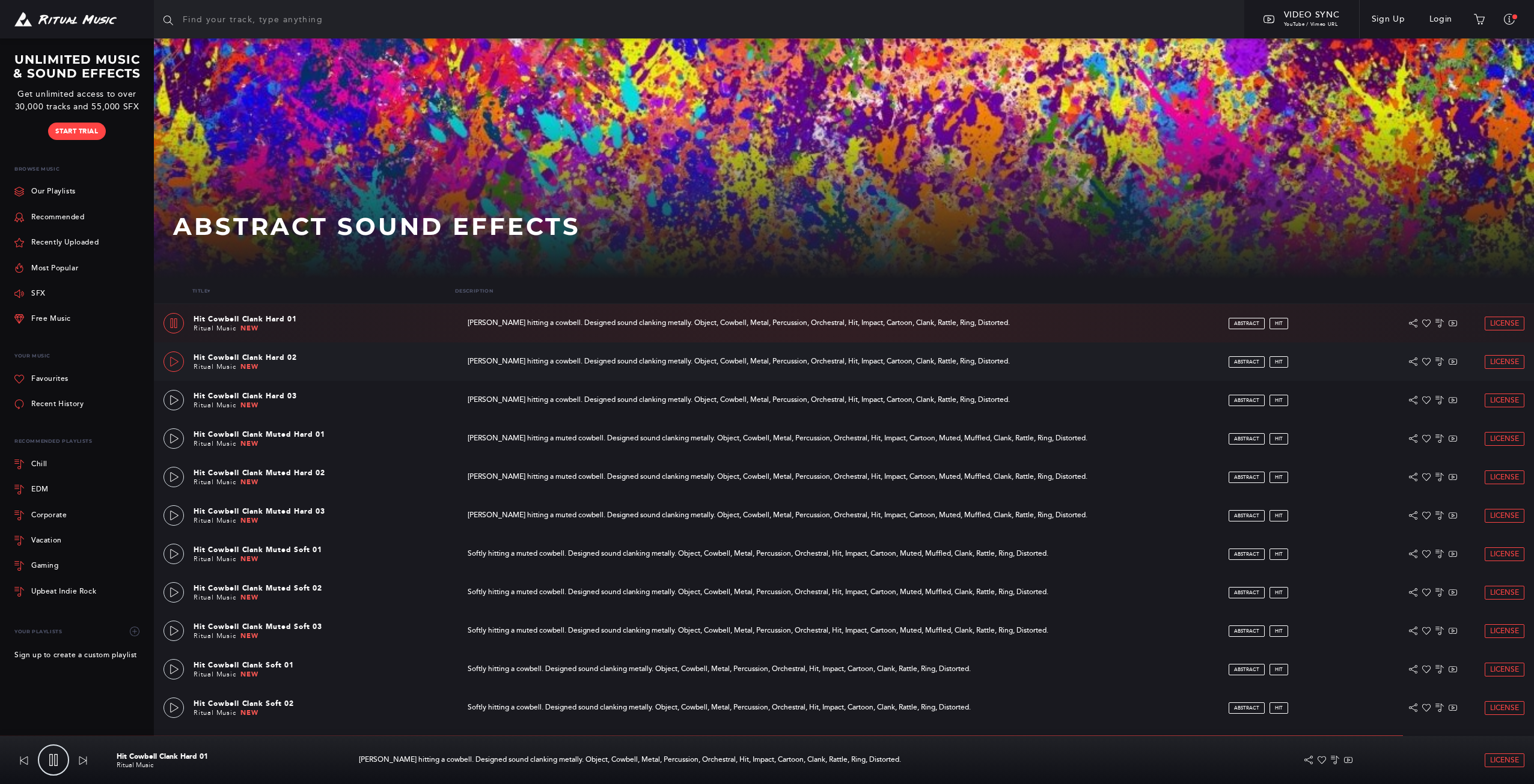
click at [176, 363] on icon at bounding box center [175, 361] width 9 height 9
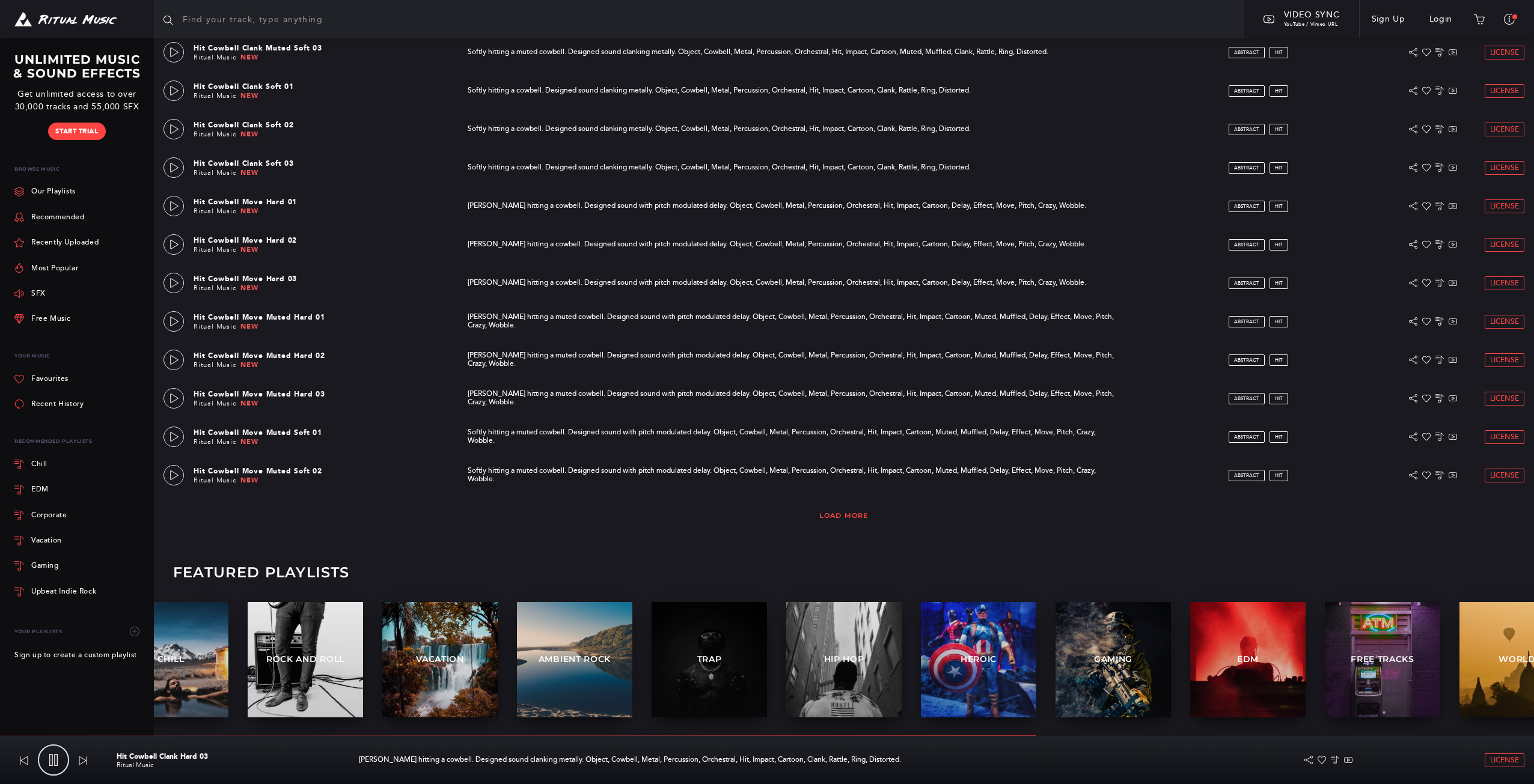
click at [863, 519] on link "Load More" at bounding box center [844, 516] width 49 height 9
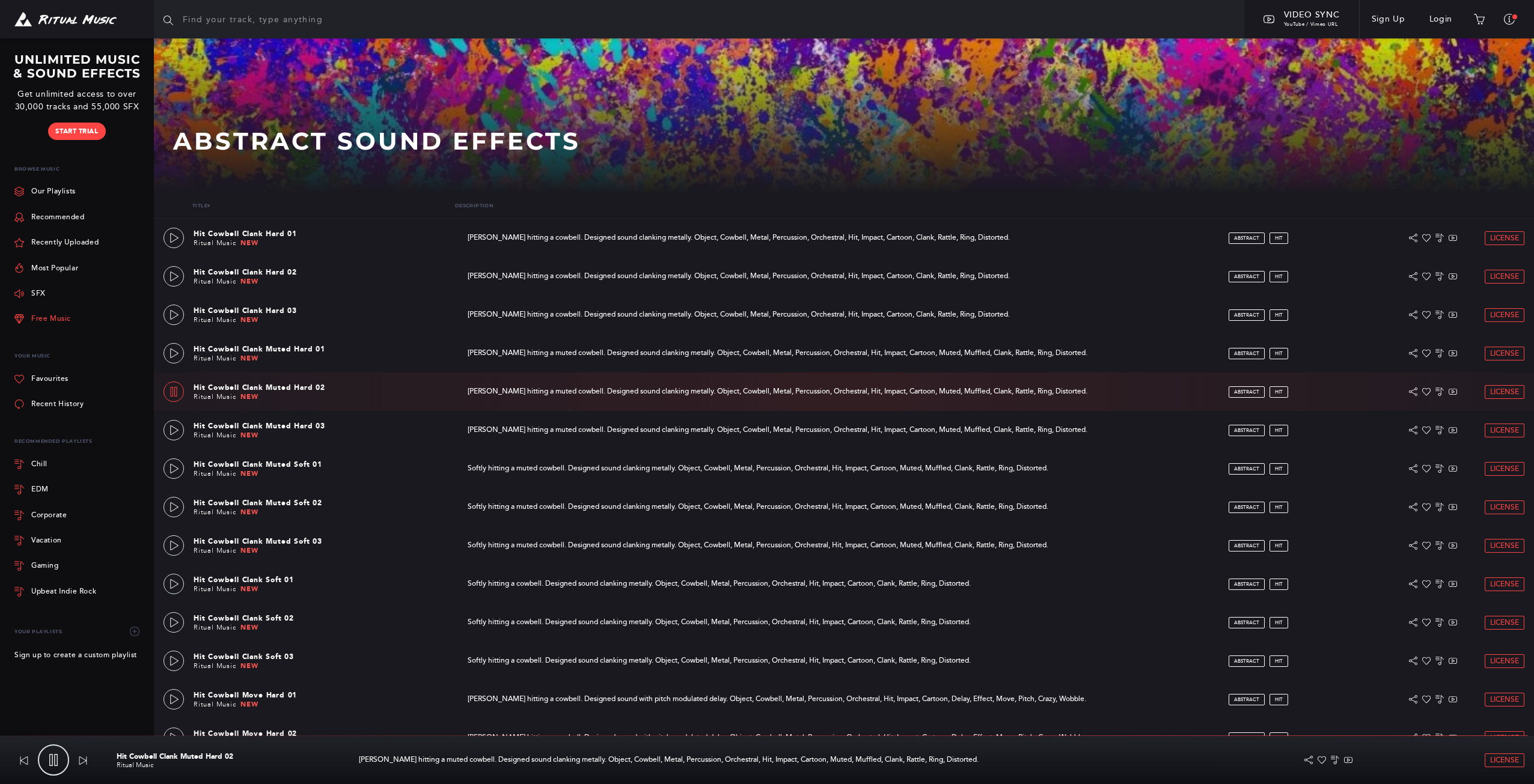
scroll to position [124, 0]
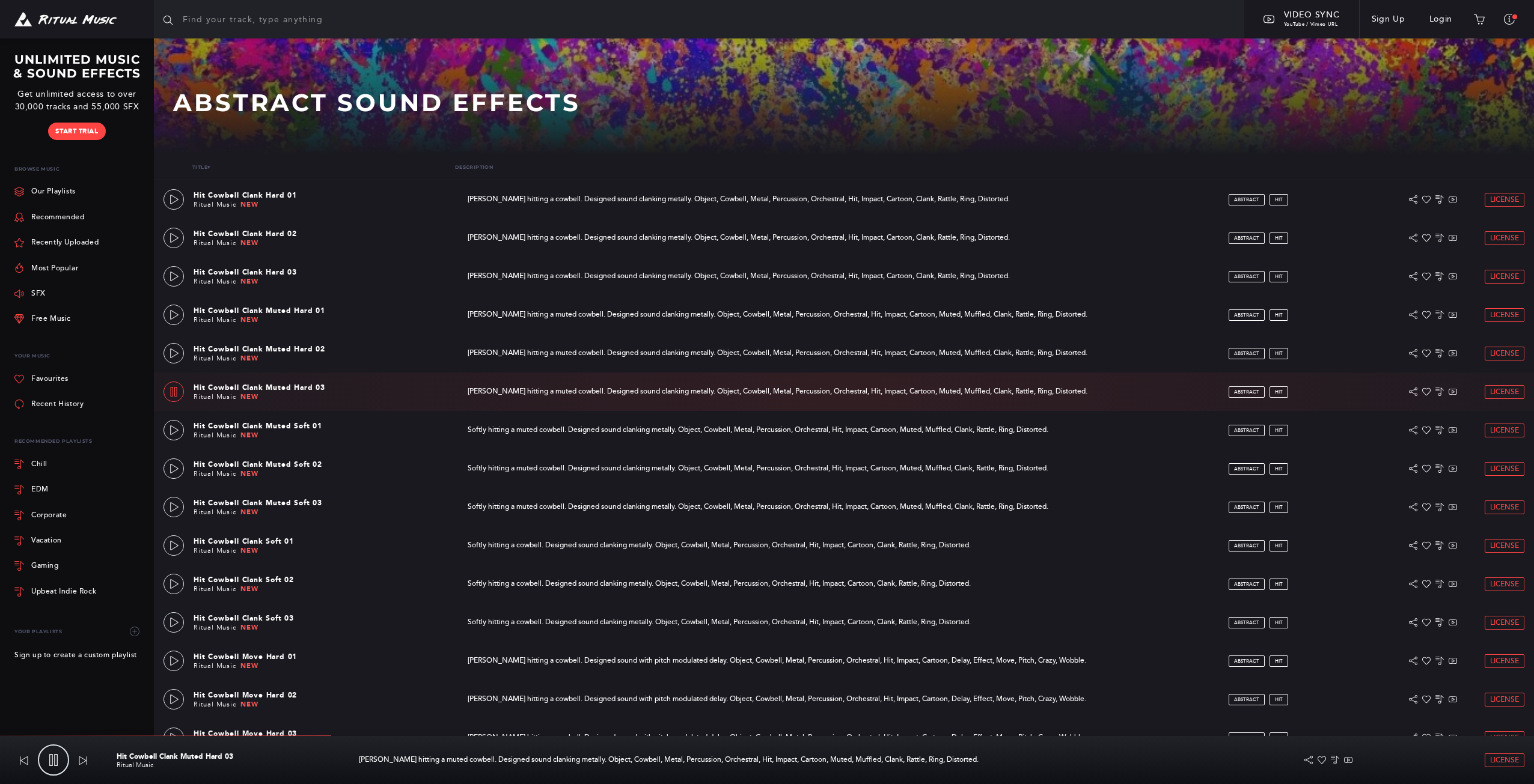
click at [49, 293] on div "SFX" at bounding box center [79, 293] width 130 height 25
click at [38, 289] on link "SFX" at bounding box center [30, 293] width 31 height 25
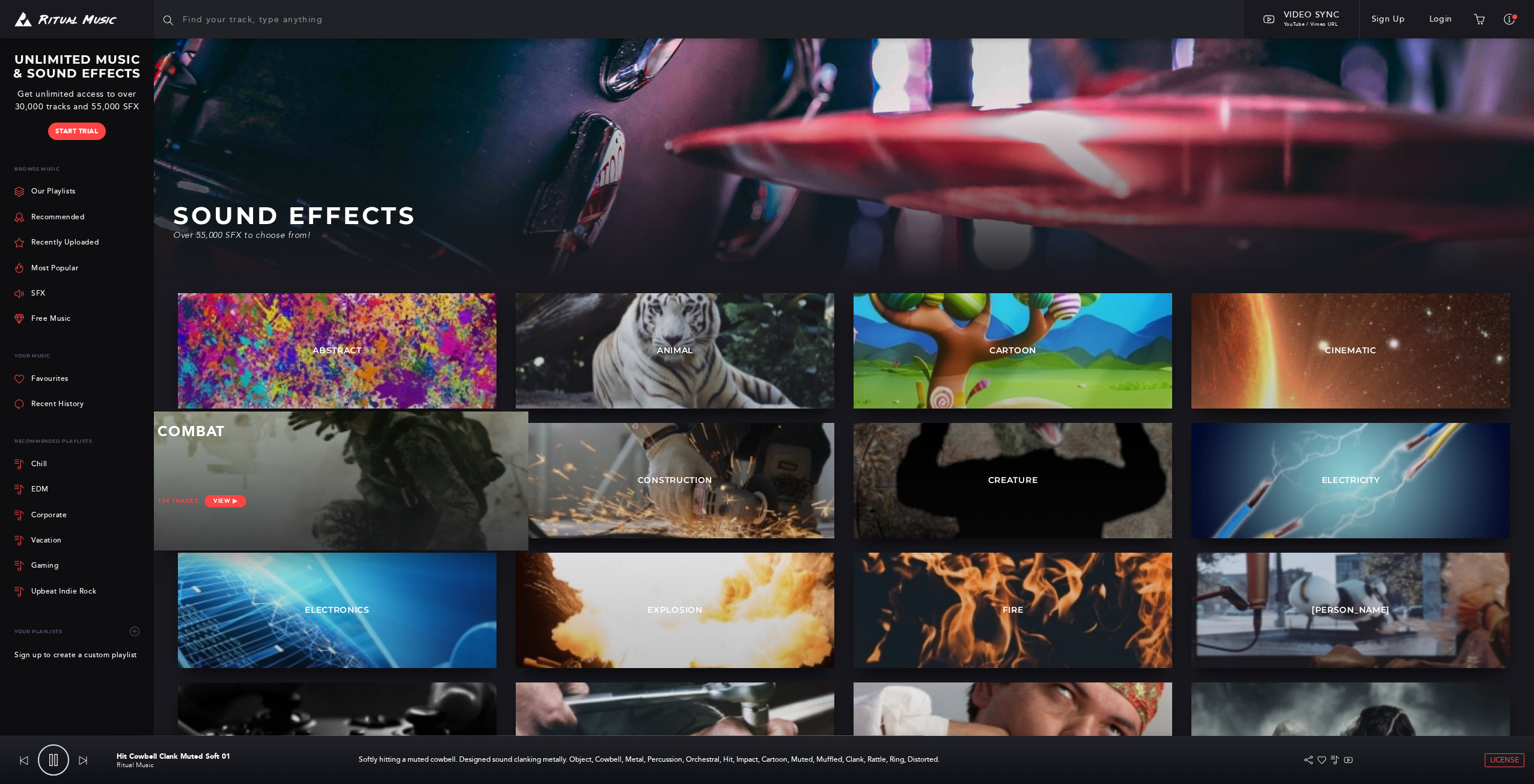
click at [304, 487] on div "Combat 134 tracks View ▶︎" at bounding box center [336, 480] width 382 height 138
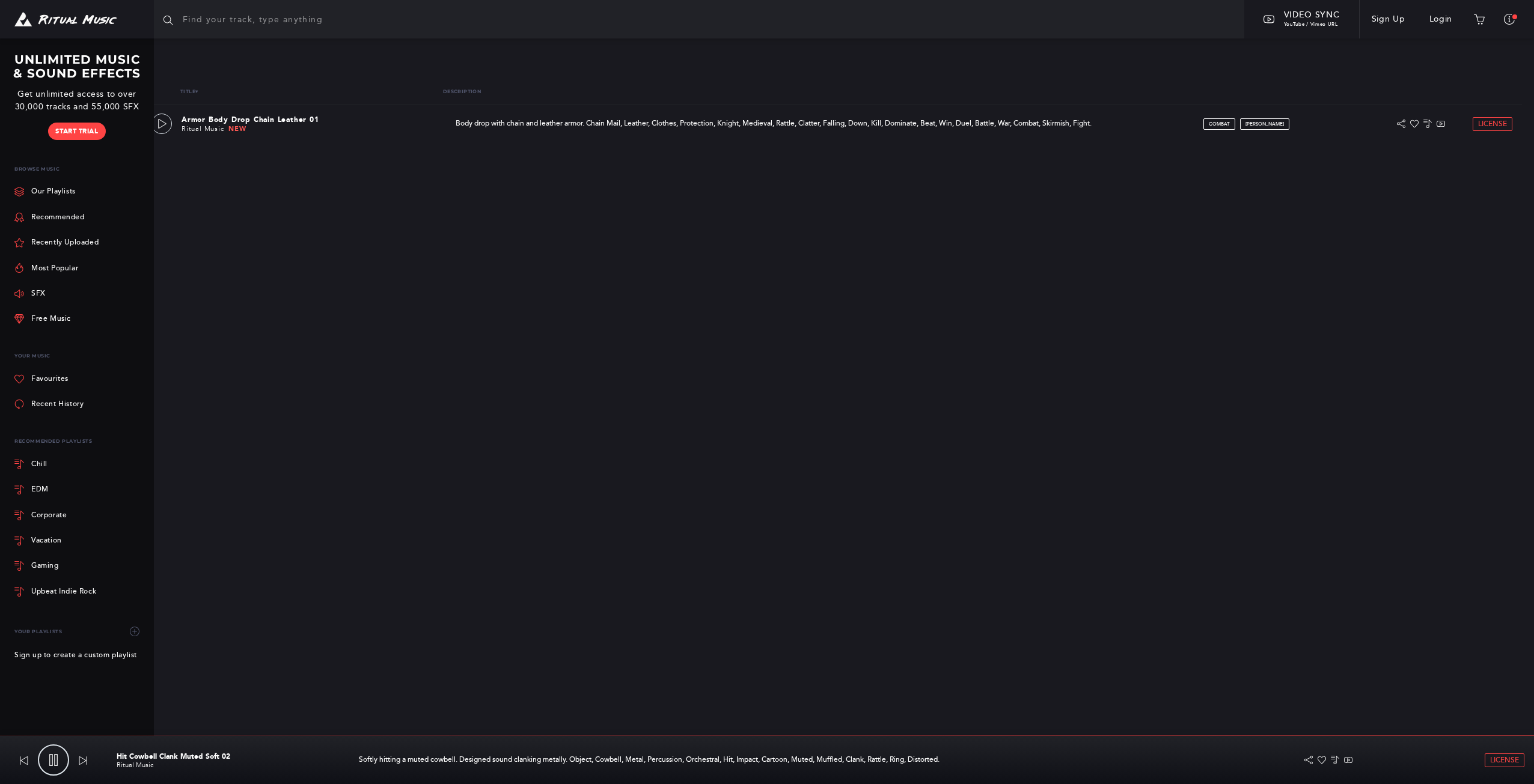
scroll to position [201, 0]
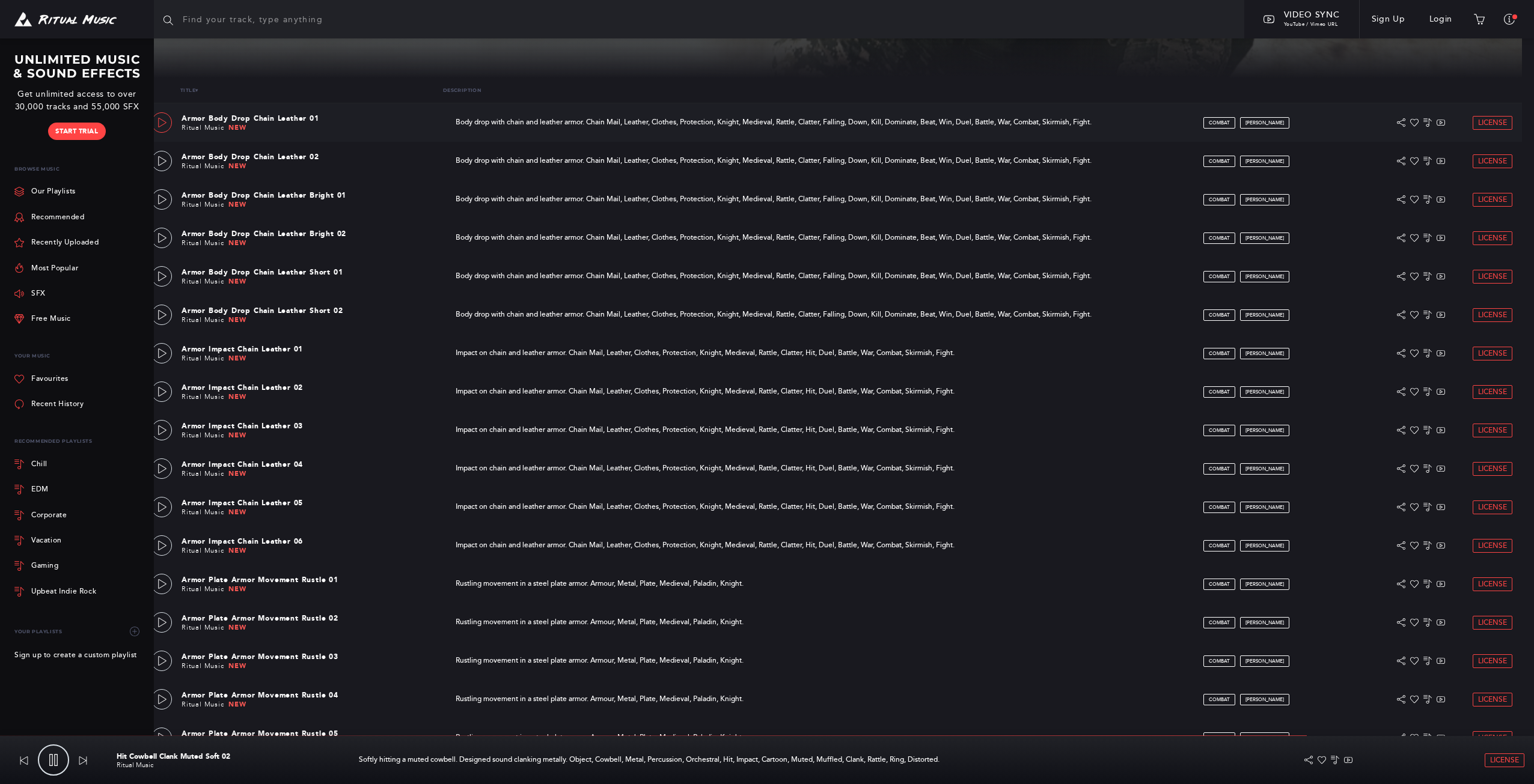
click at [162, 120] on icon at bounding box center [162, 122] width 9 height 9
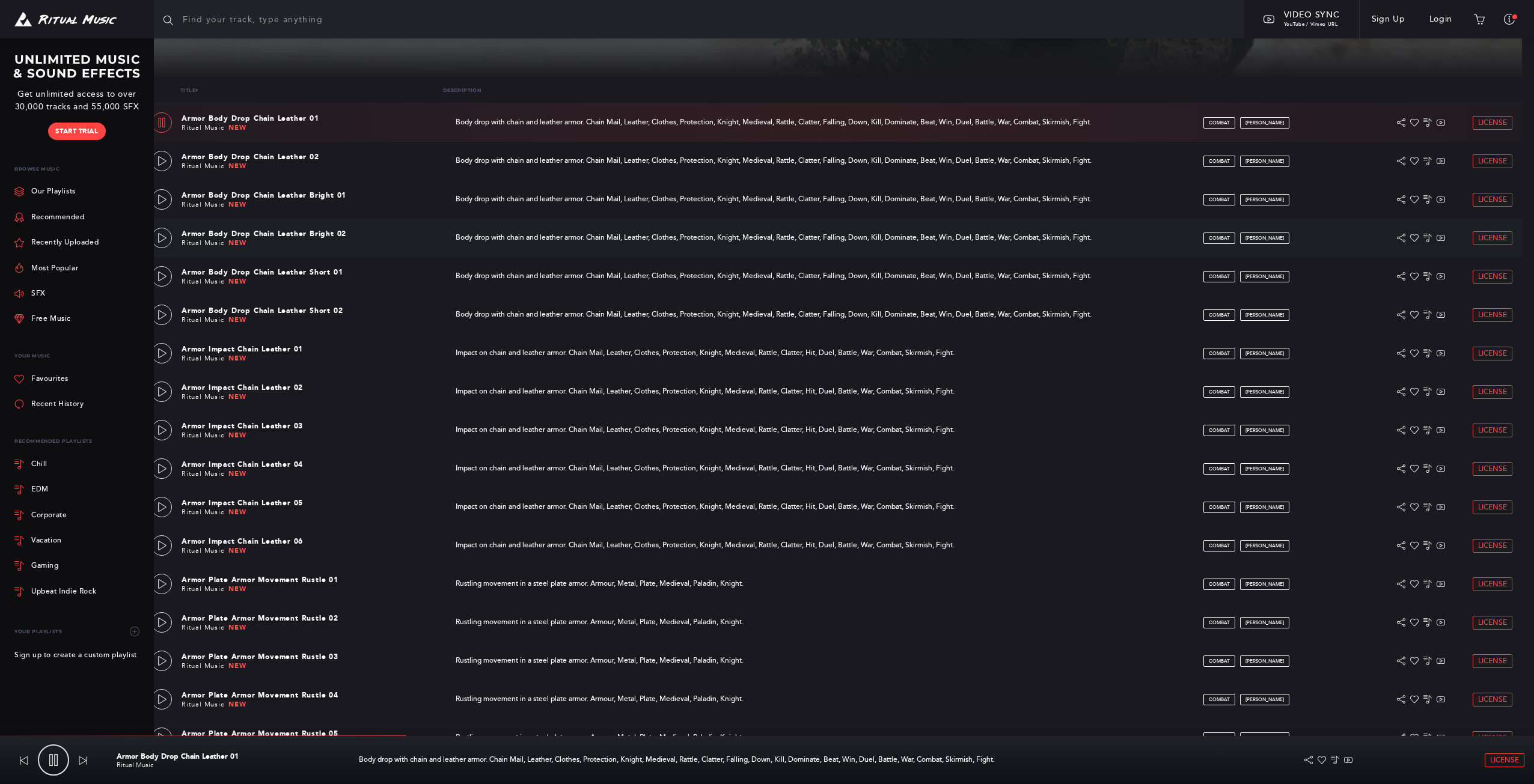
type input "38.02"
